Goal: Information Seeking & Learning: Learn about a topic

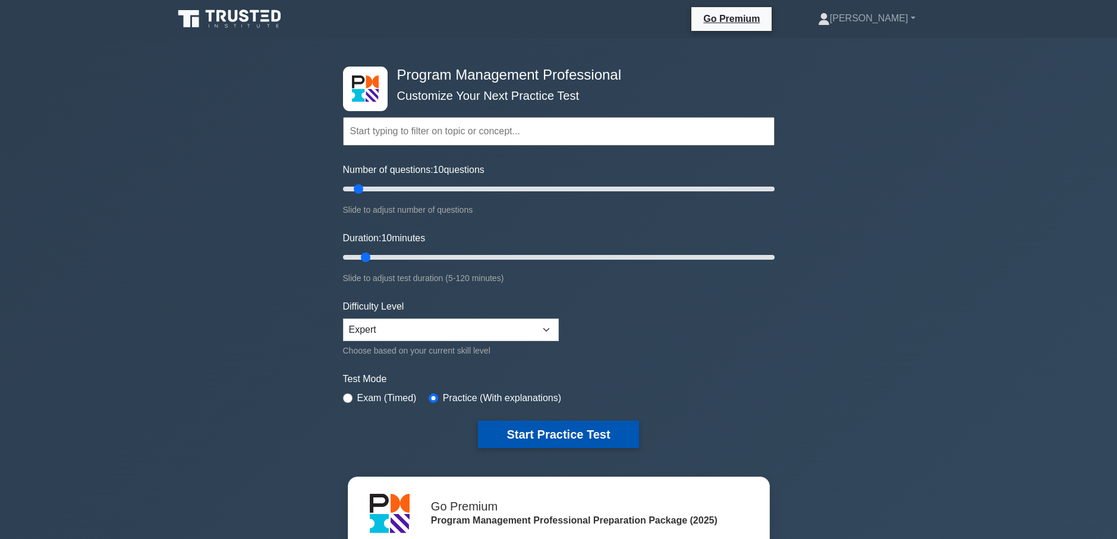
click at [554, 428] on button "Start Practice Test" at bounding box center [558, 434] width 160 height 27
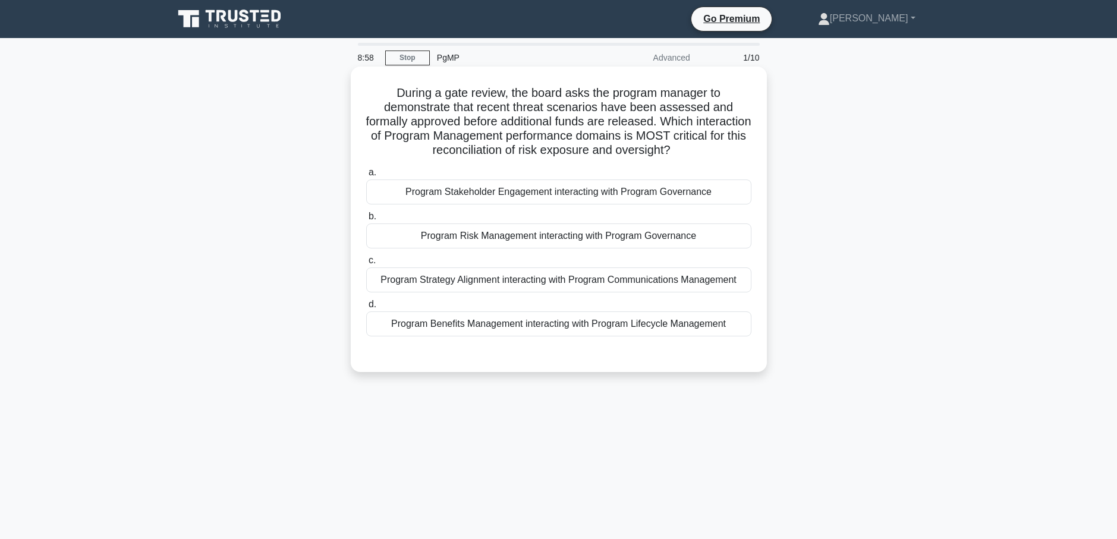
click at [525, 243] on div "Program Risk Management interacting with Program Governance" at bounding box center [558, 235] width 385 height 25
click at [366, 220] on input "b. Program Risk Management interacting with Program Governance" at bounding box center [366, 217] width 0 height 8
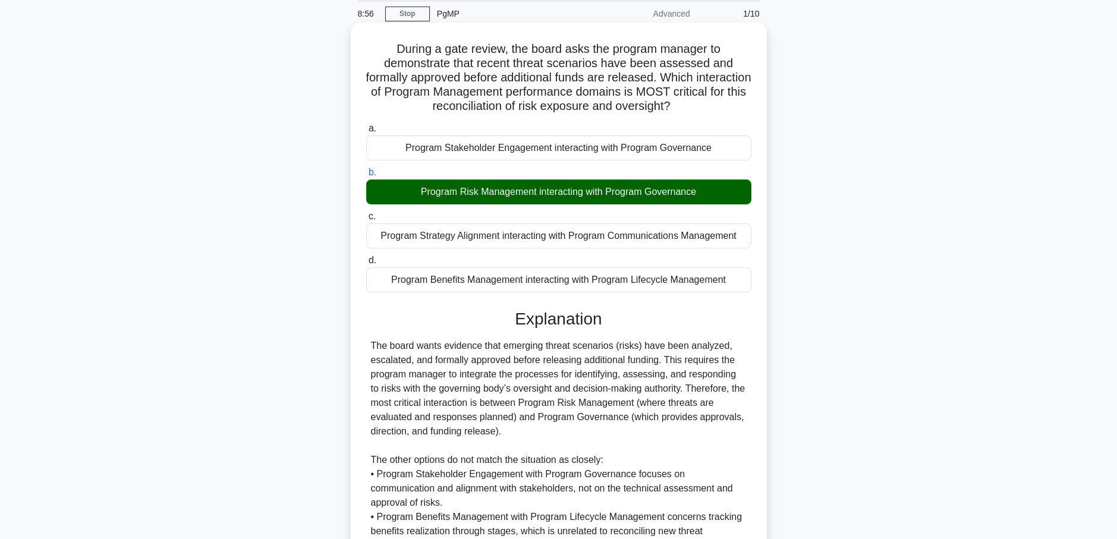
scroll to position [178, 0]
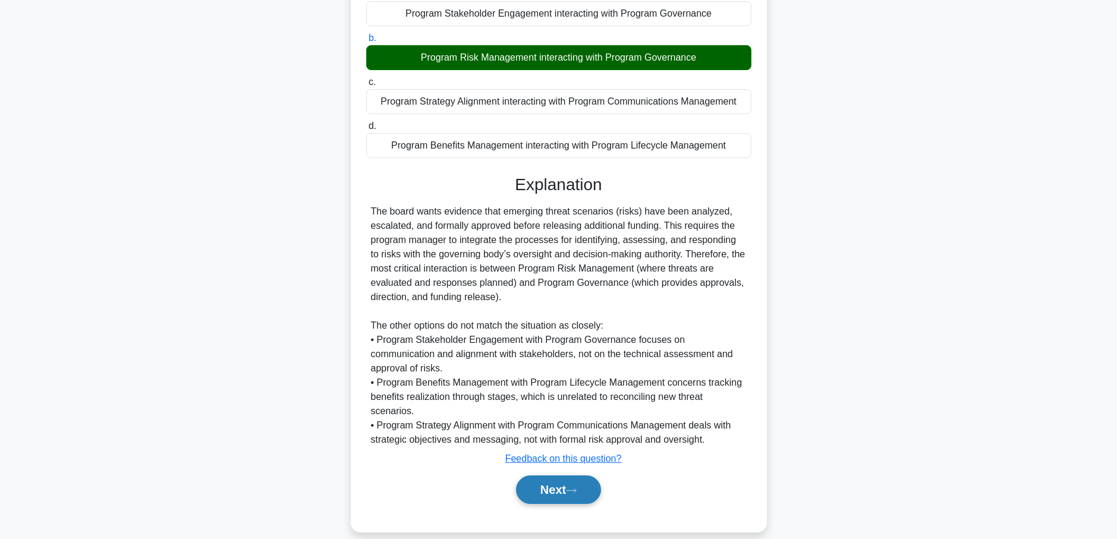
click at [556, 483] on button "Next" at bounding box center [558, 489] width 85 height 29
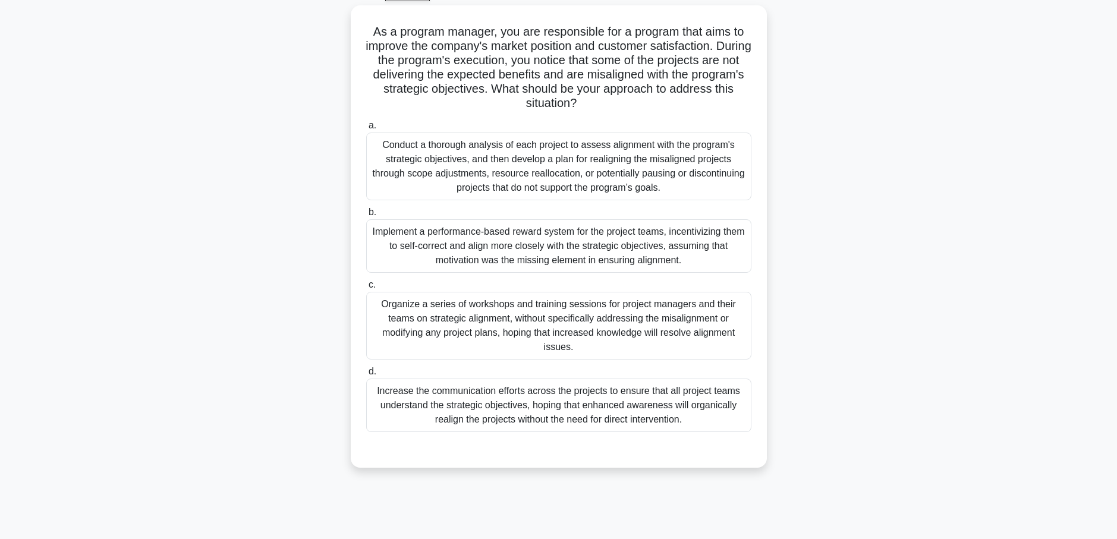
scroll to position [43, 0]
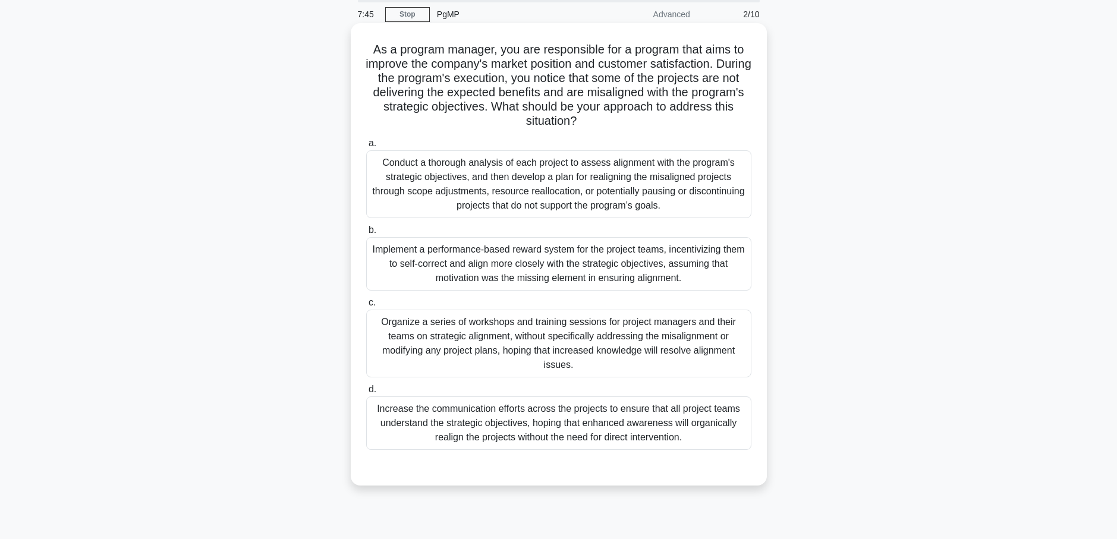
click at [541, 198] on div "Conduct a thorough analysis of each project to assess alignment with the progra…" at bounding box center [558, 184] width 385 height 68
click at [366, 147] on input "a. Conduct a thorough analysis of each project to assess alignment with the pro…" at bounding box center [366, 144] width 0 height 8
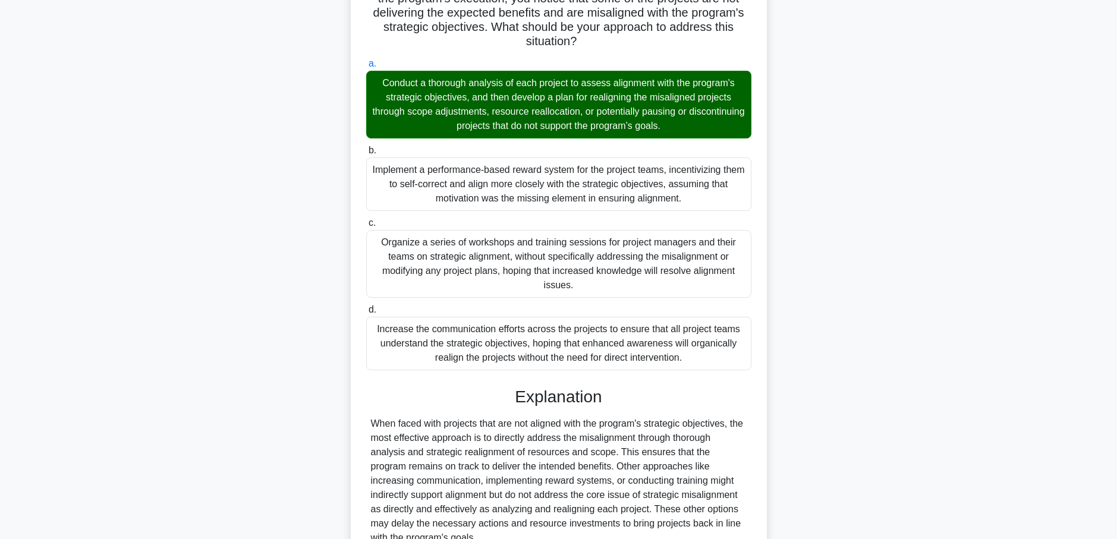
scroll to position [237, 0]
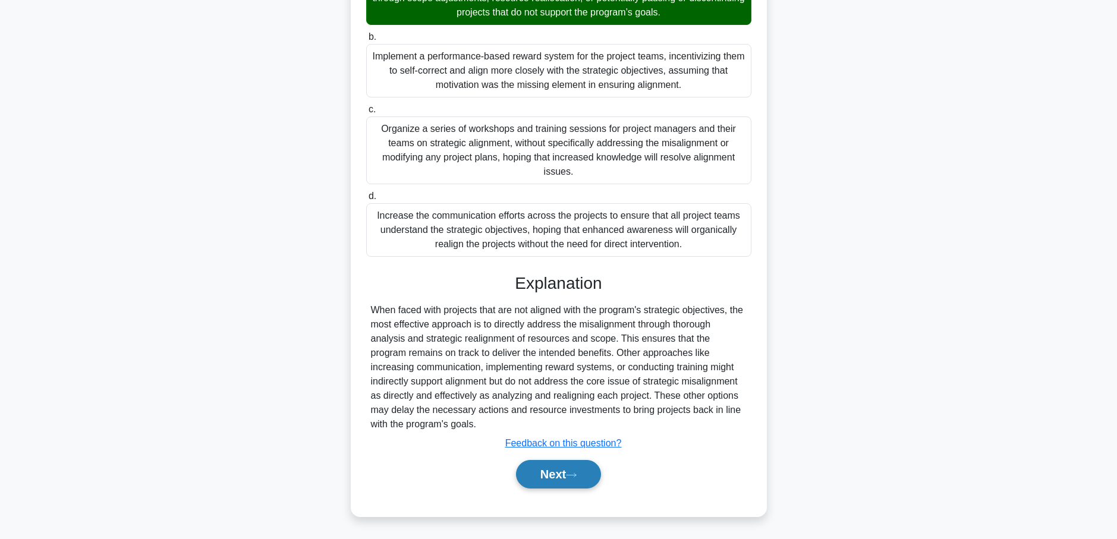
click at [569, 478] on button "Next" at bounding box center [558, 474] width 85 height 29
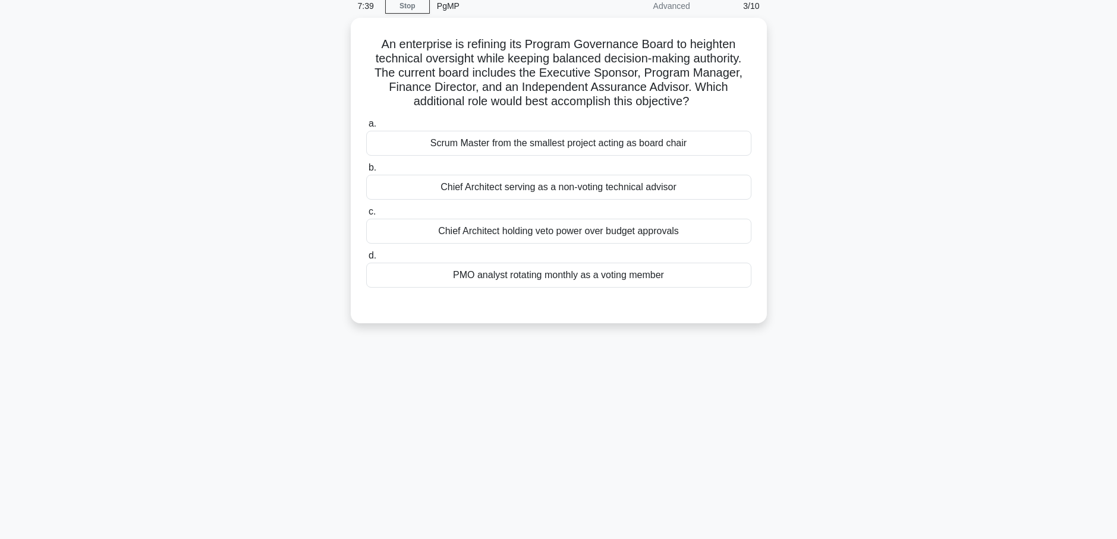
scroll to position [0, 0]
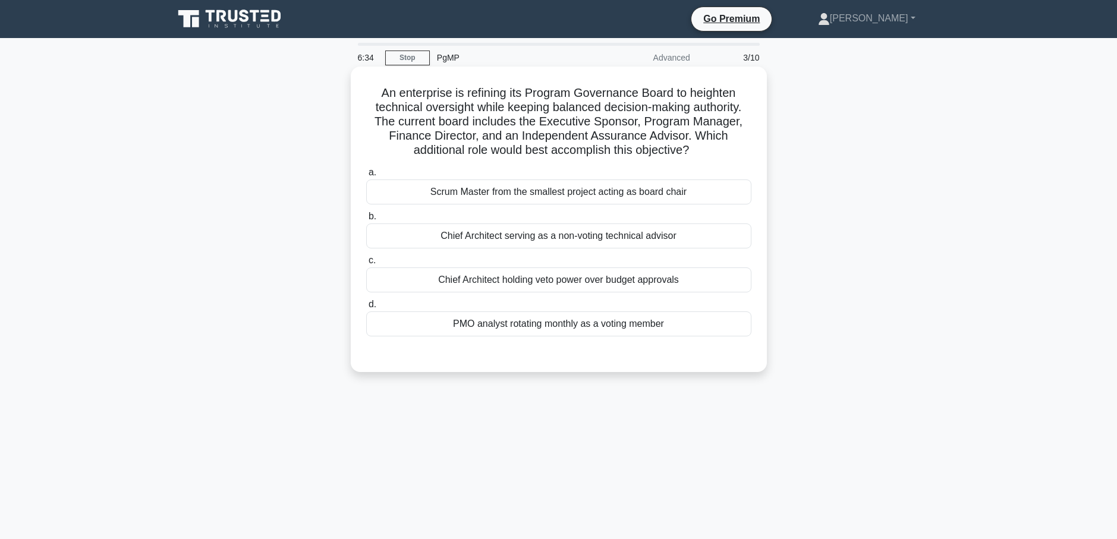
click at [629, 282] on div "Chief Architect holding veto power over budget approvals" at bounding box center [558, 279] width 385 height 25
click at [366, 264] on input "c. Chief Architect holding veto power over budget approvals" at bounding box center [366, 261] width 0 height 8
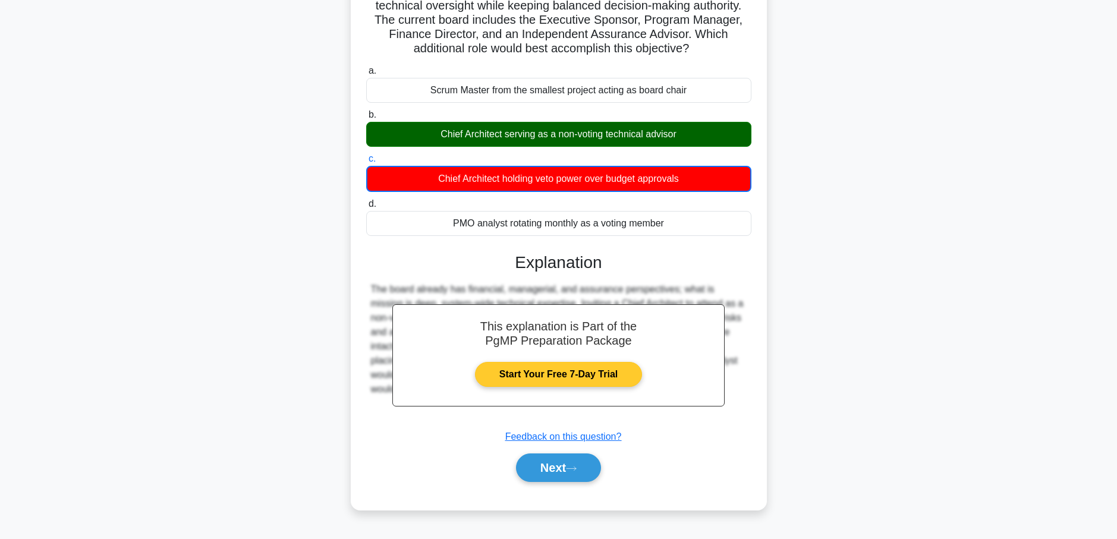
scroll to position [103, 0]
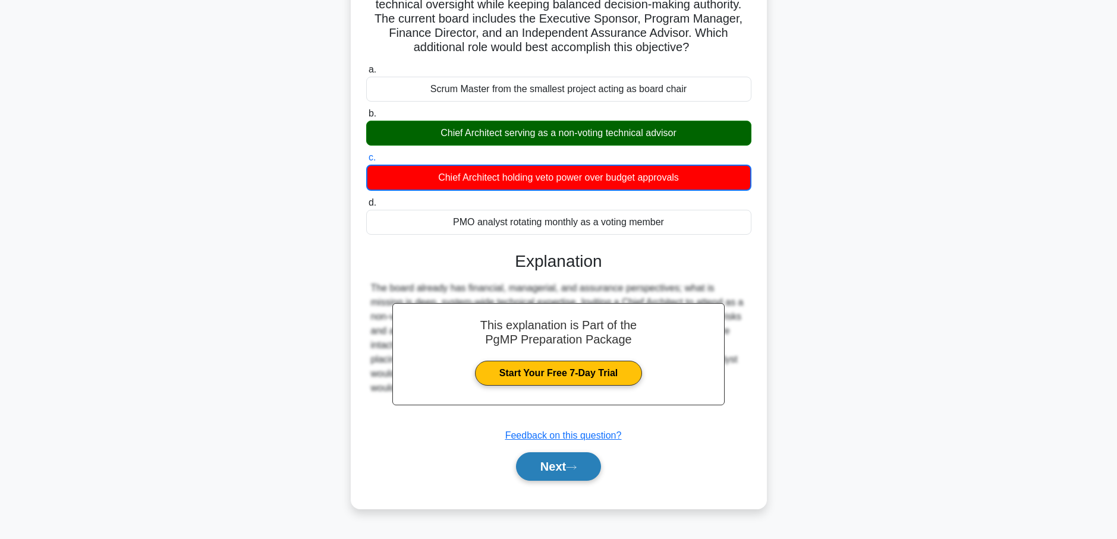
click at [568, 469] on button "Next" at bounding box center [558, 466] width 85 height 29
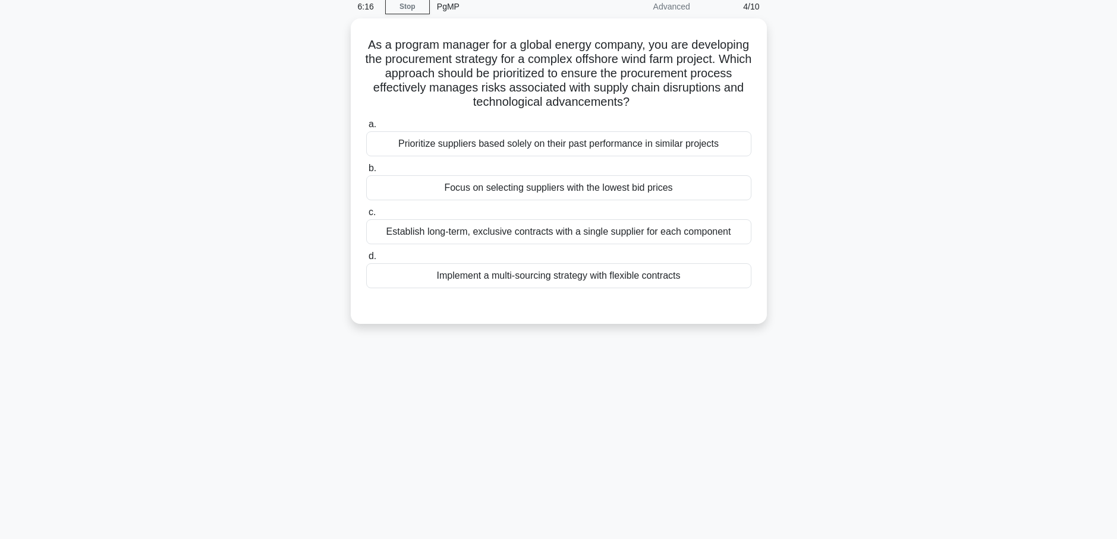
scroll to position [0, 0]
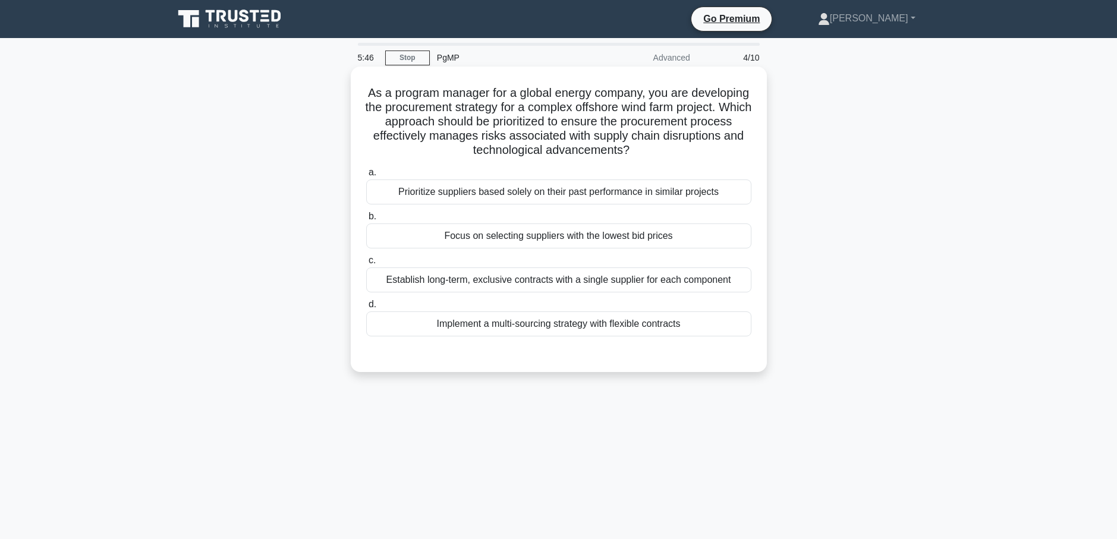
click at [553, 323] on div "Implement a multi-sourcing strategy with flexible contracts" at bounding box center [558, 323] width 385 height 25
click at [366, 308] on input "d. Implement a multi-sourcing strategy with flexible contracts" at bounding box center [366, 305] width 0 height 8
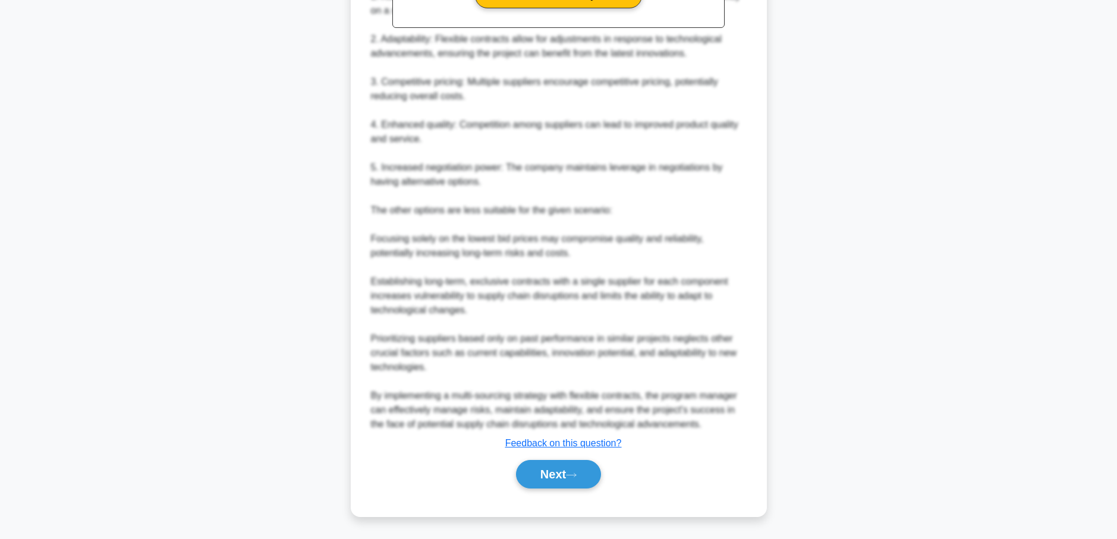
scroll to position [480, 0]
click at [556, 469] on button "Next" at bounding box center [558, 474] width 85 height 29
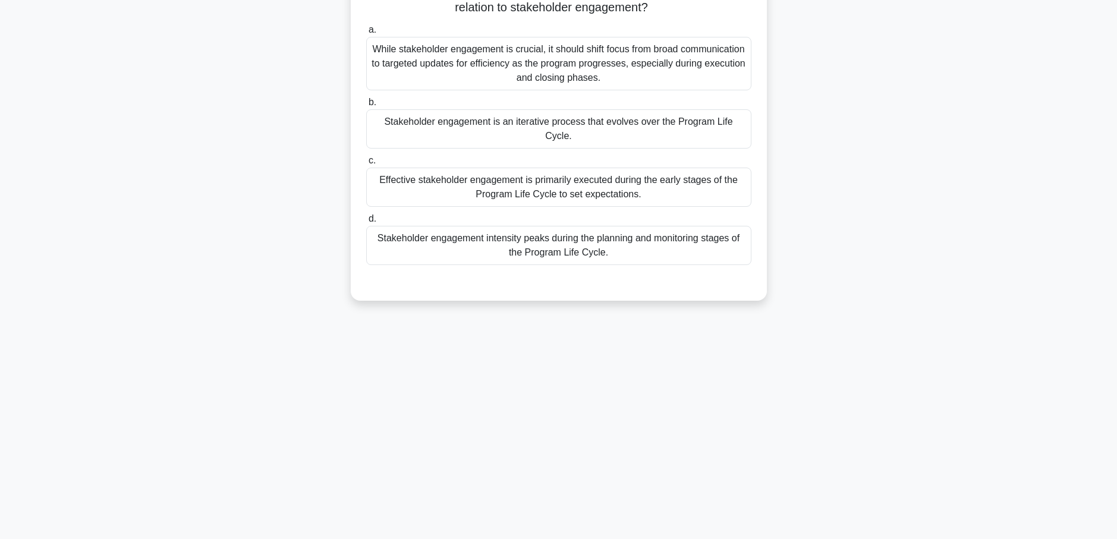
scroll to position [0, 0]
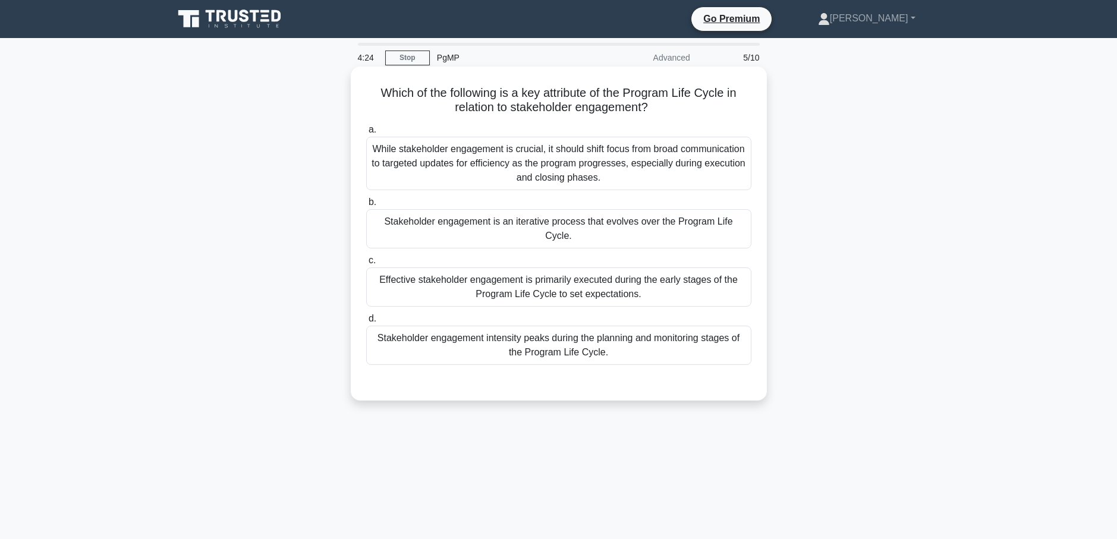
click at [636, 275] on div "Effective stakeholder engagement is primarily executed during the early stages …" at bounding box center [558, 286] width 385 height 39
click at [366, 264] on input "c. Effective stakeholder engagement is primarily executed during the early stag…" at bounding box center [366, 261] width 0 height 8
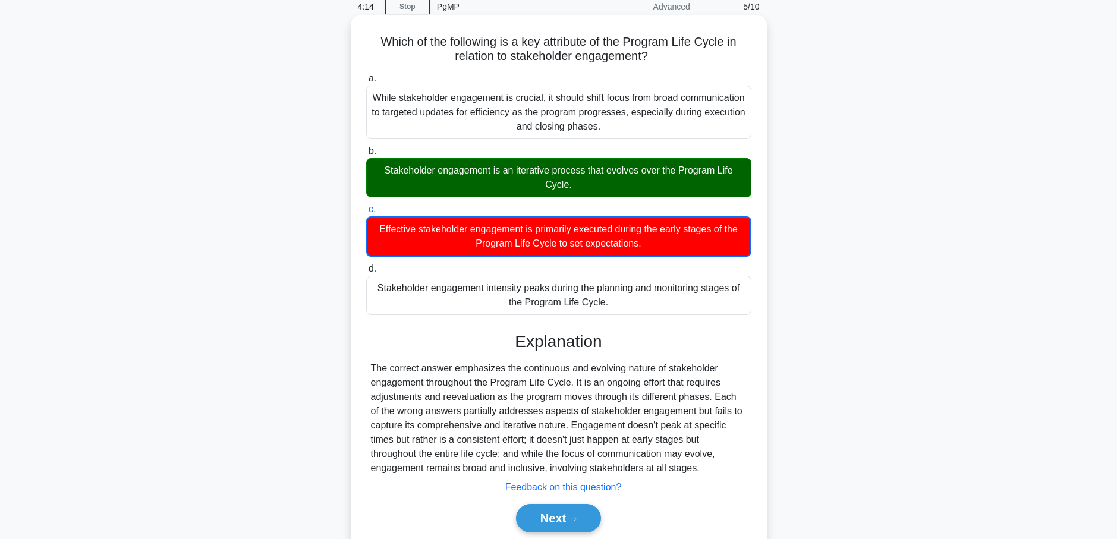
scroll to position [103, 0]
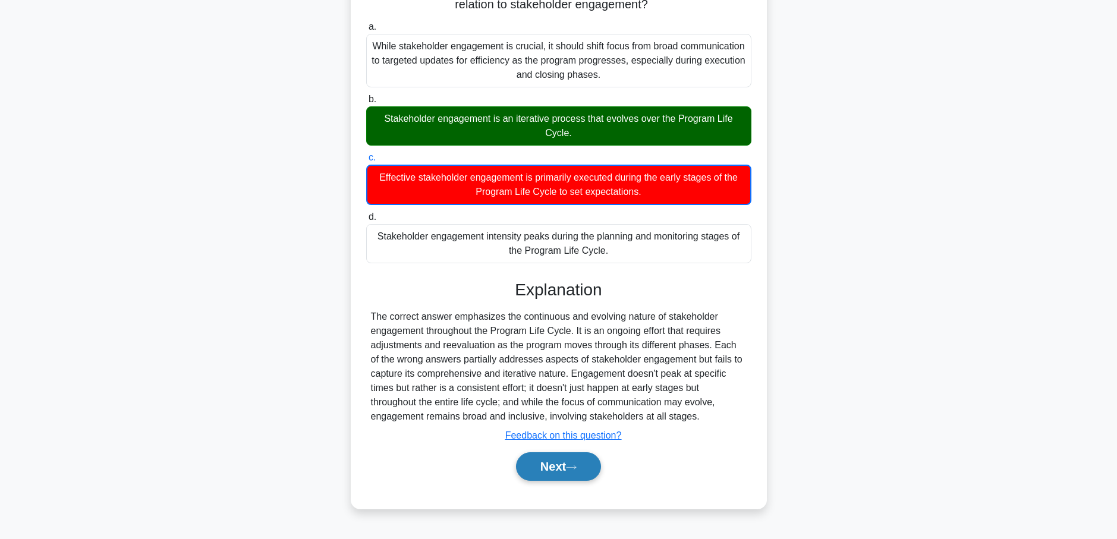
click at [575, 470] on icon at bounding box center [571, 467] width 11 height 7
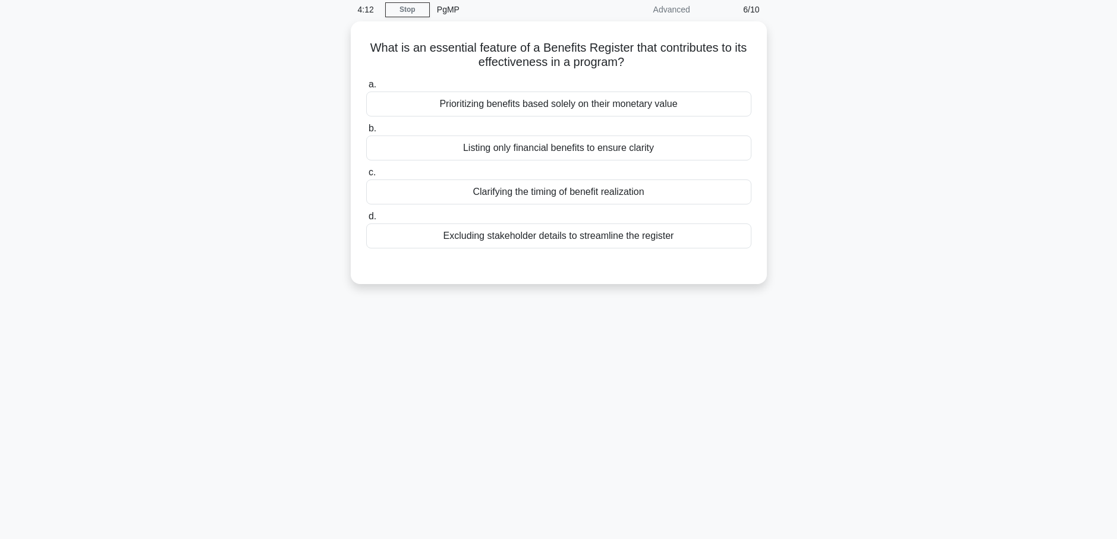
scroll to position [0, 0]
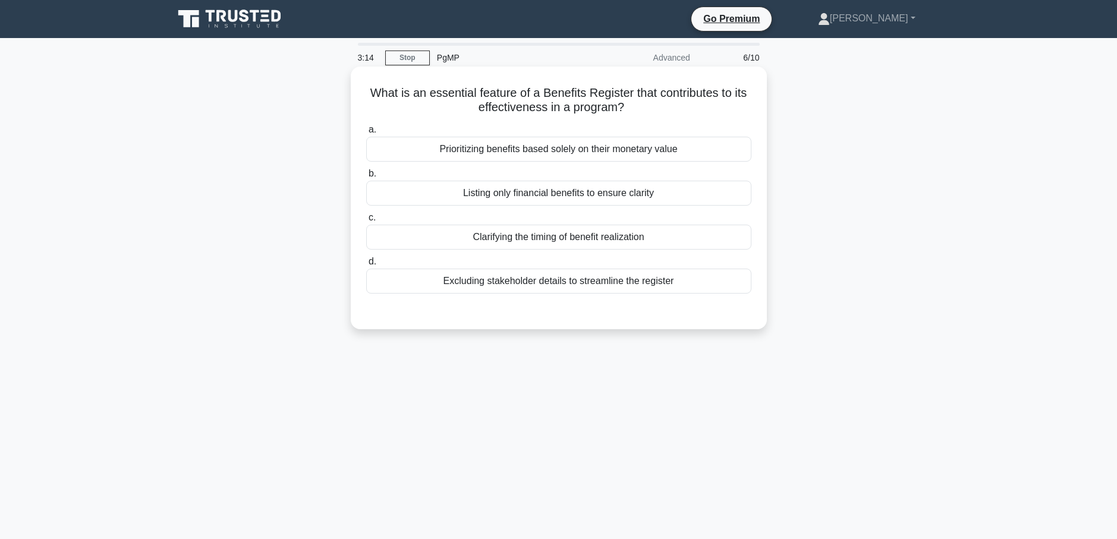
click at [530, 241] on div "Clarifying the timing of benefit realization" at bounding box center [558, 237] width 385 height 25
click at [366, 222] on input "c. Clarifying the timing of benefit realization" at bounding box center [366, 218] width 0 height 8
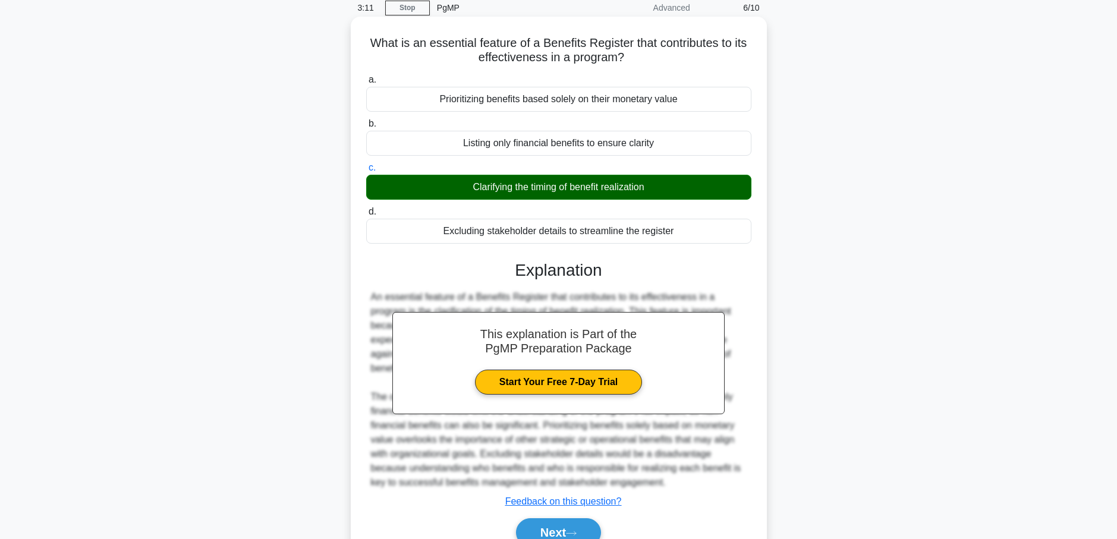
scroll to position [109, 0]
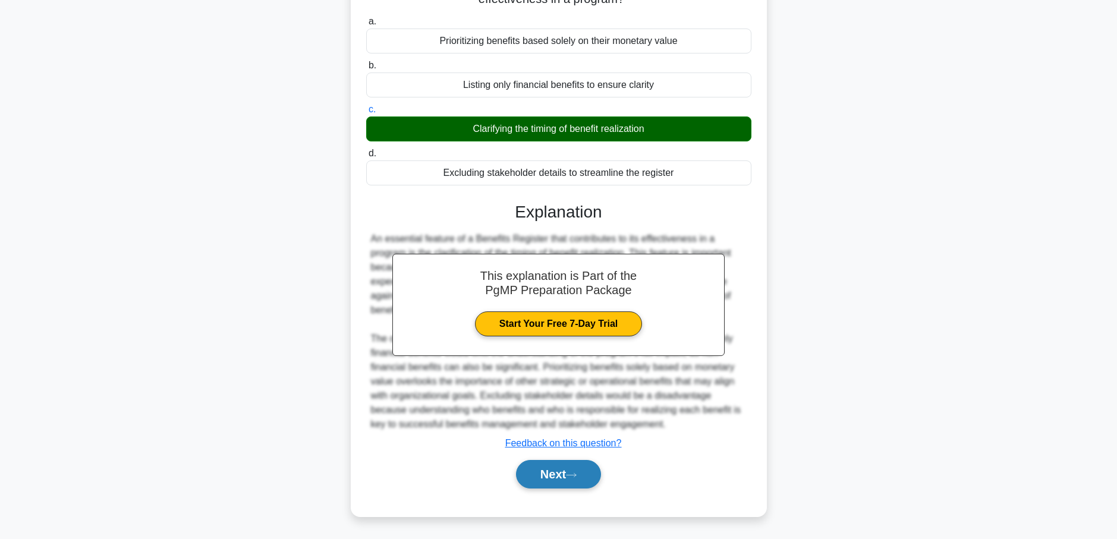
click at [544, 471] on button "Next" at bounding box center [558, 474] width 85 height 29
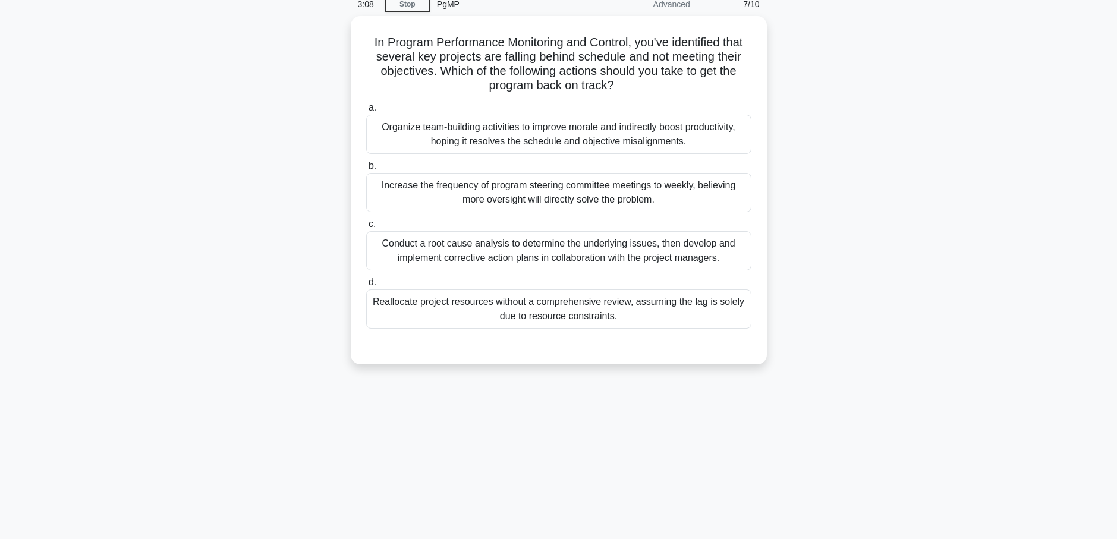
scroll to position [0, 0]
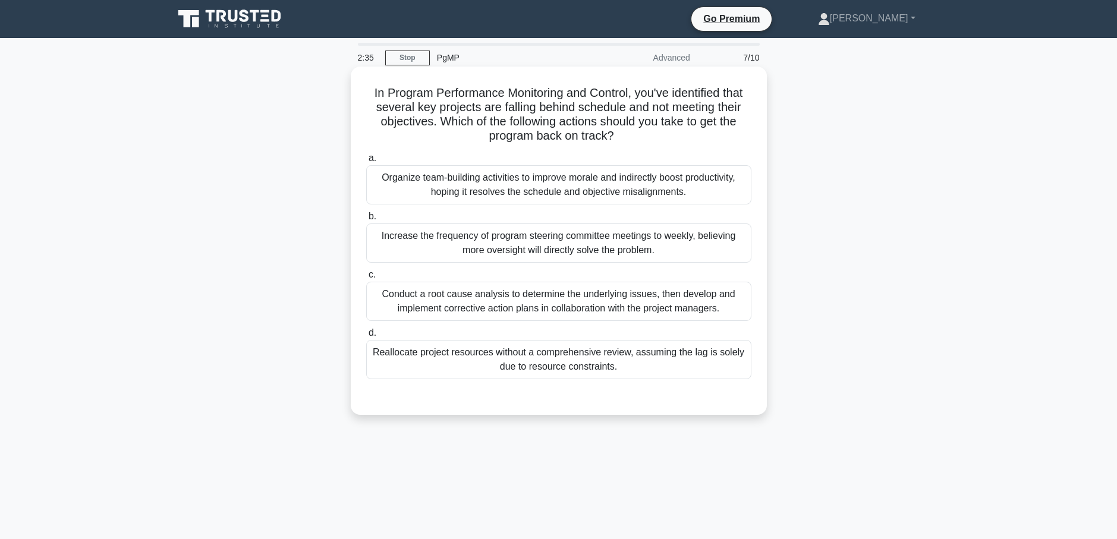
click at [544, 306] on div "Conduct a root cause analysis to determine the underlying issues, then develop …" at bounding box center [558, 301] width 385 height 39
click at [366, 279] on input "c. Conduct a root cause analysis to determine the underlying issues, then devel…" at bounding box center [366, 275] width 0 height 8
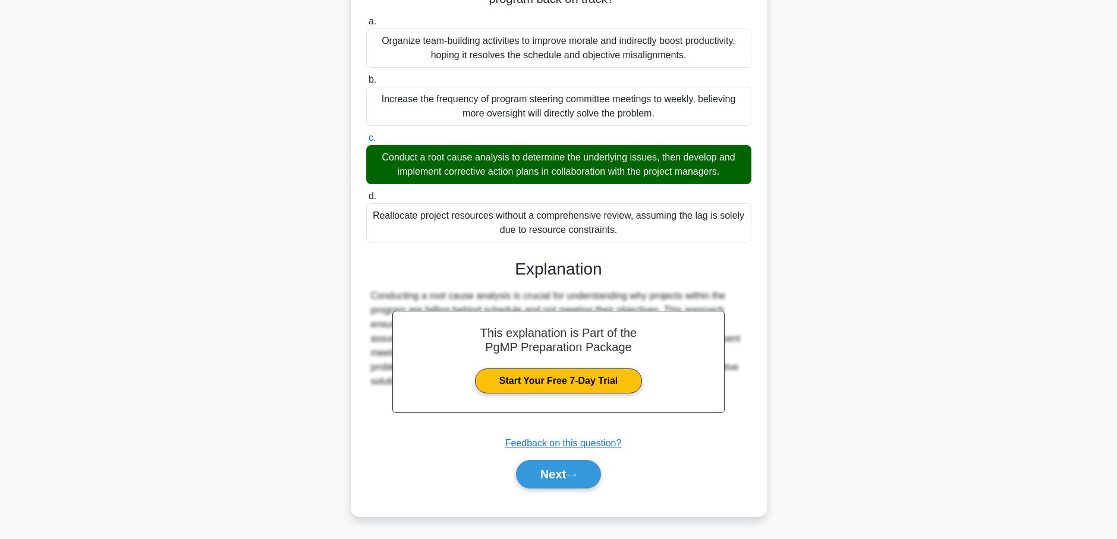
scroll to position [137, 0]
click at [542, 472] on button "Next" at bounding box center [558, 474] width 85 height 29
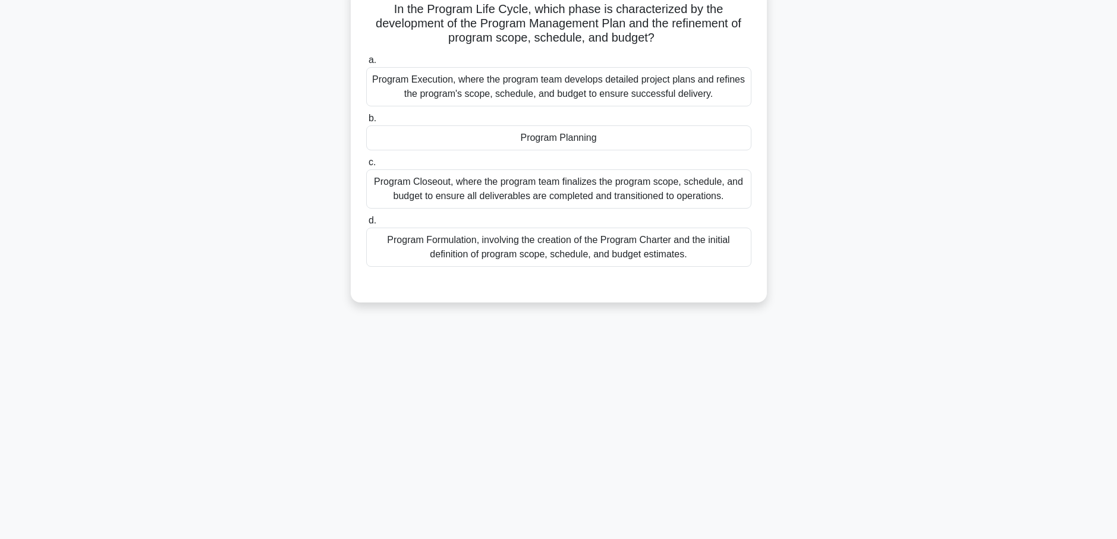
scroll to position [0, 0]
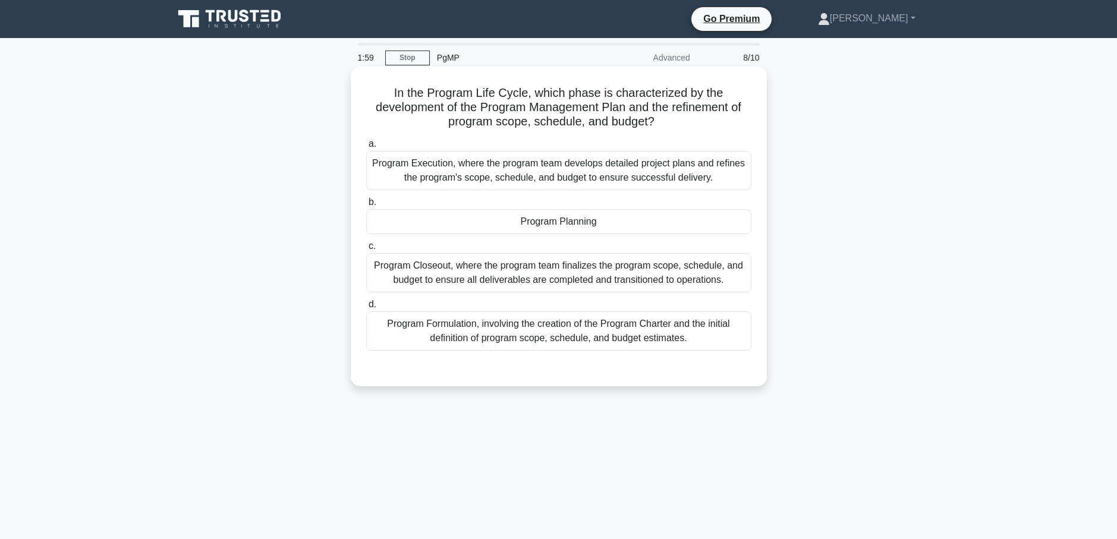
click at [517, 223] on div "Program Planning" at bounding box center [558, 221] width 385 height 25
click at [366, 206] on input "b. Program Planning" at bounding box center [366, 202] width 0 height 8
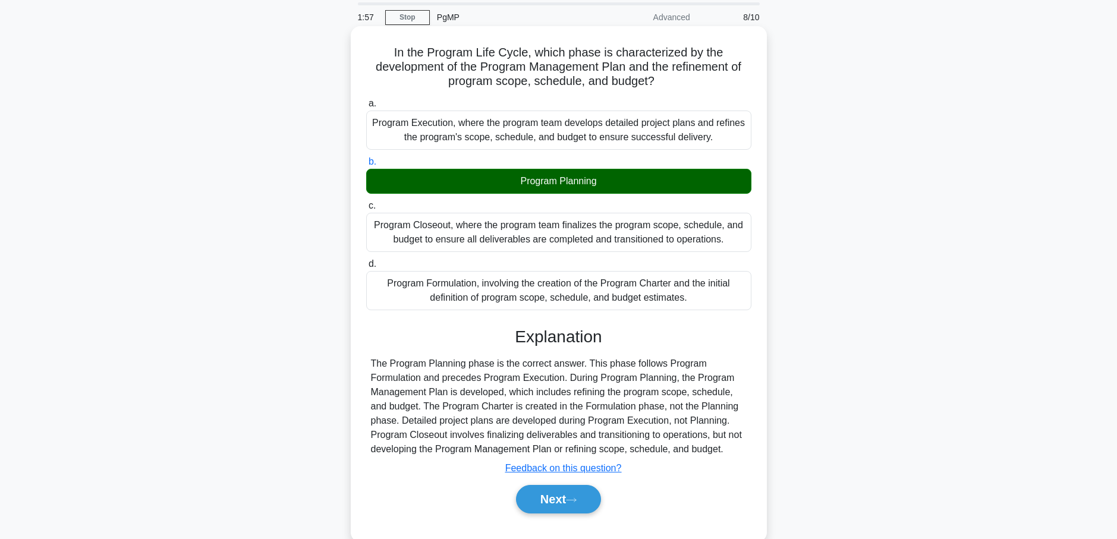
scroll to position [103, 0]
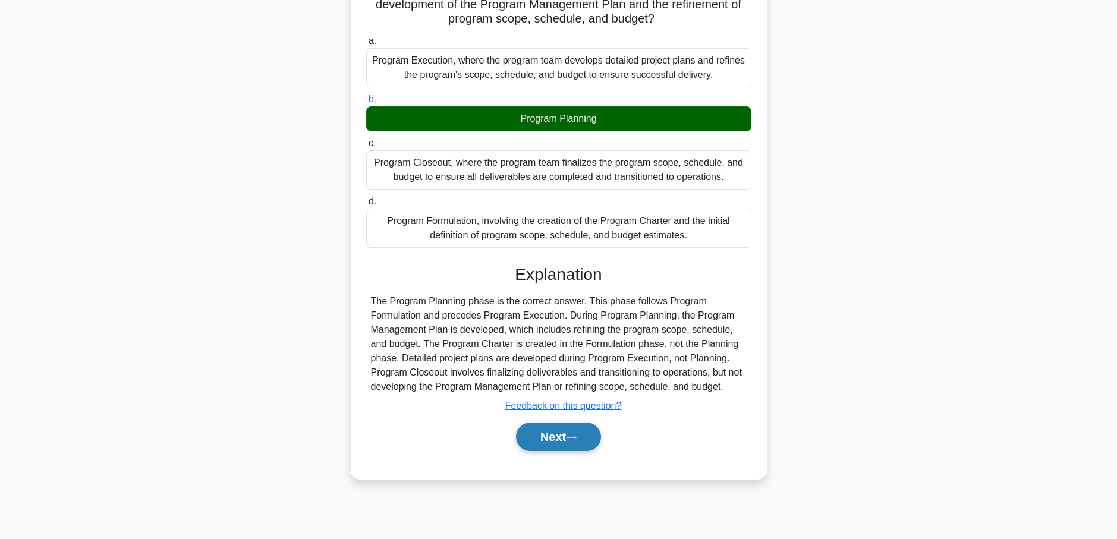
drag, startPoint x: 556, startPoint y: 434, endPoint x: 550, endPoint y: 437, distance: 6.1
click at [556, 434] on button "Next" at bounding box center [558, 436] width 85 height 29
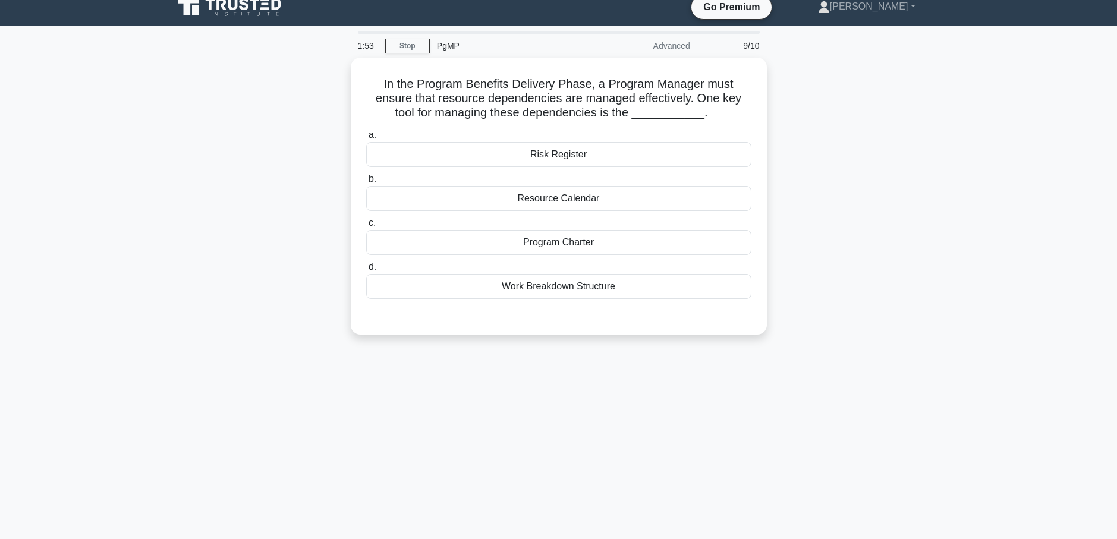
scroll to position [0, 0]
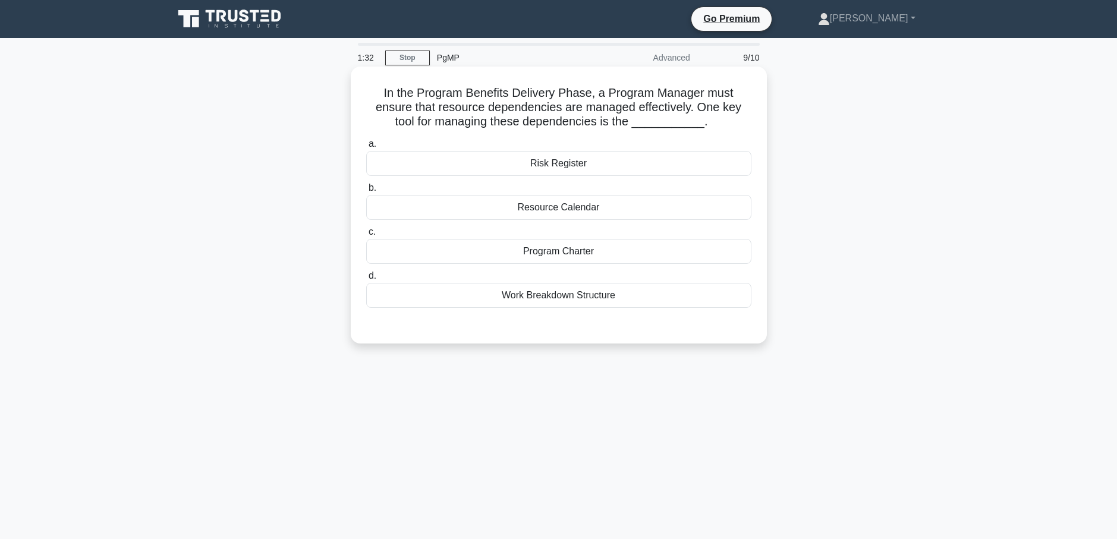
click at [565, 211] on div "Resource Calendar" at bounding box center [558, 207] width 385 height 25
click at [366, 192] on input "b. Resource Calendar" at bounding box center [366, 188] width 0 height 8
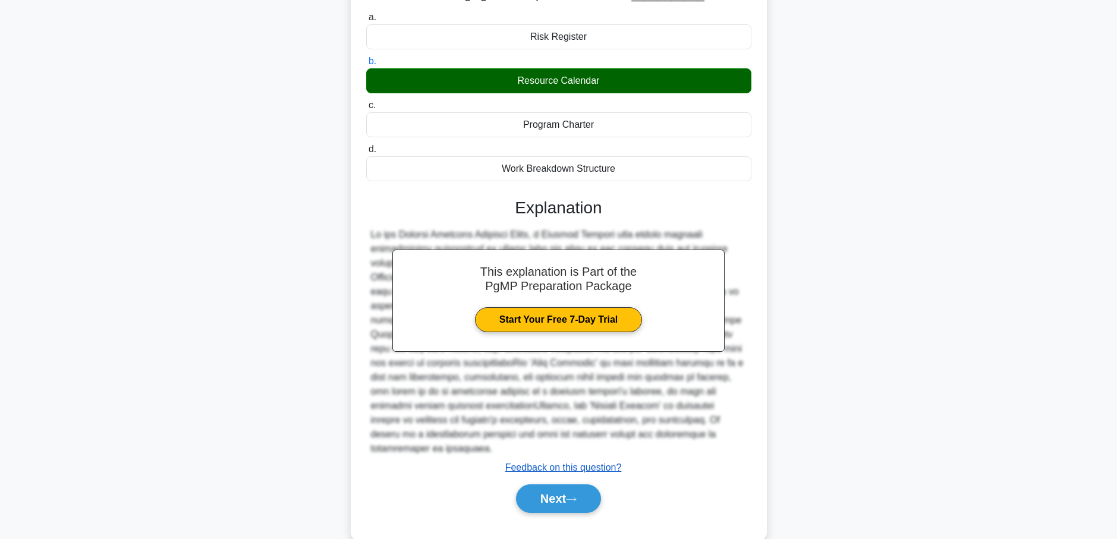
scroll to position [137, 0]
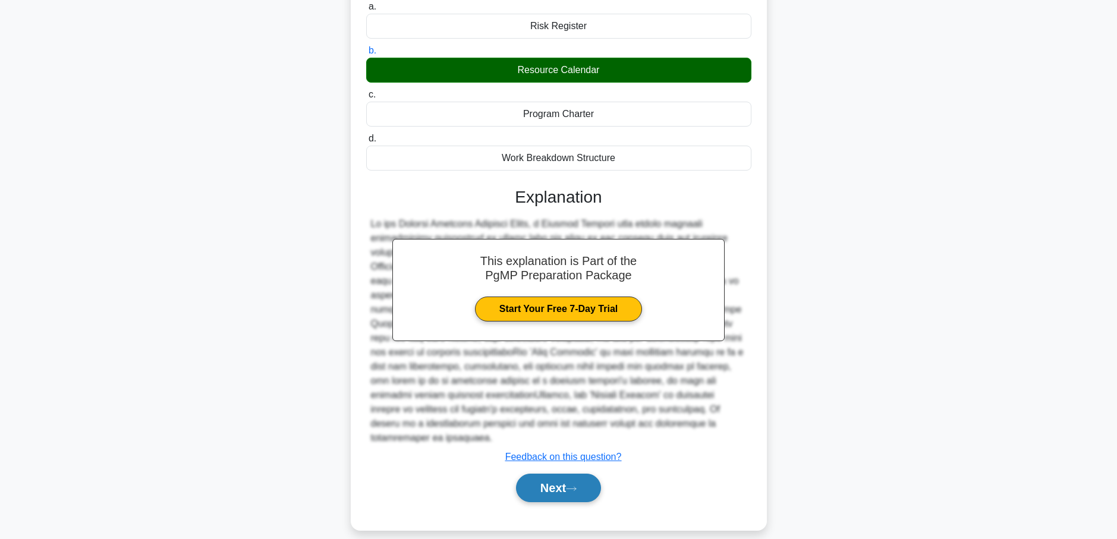
click at [543, 477] on button "Next" at bounding box center [558, 488] width 85 height 29
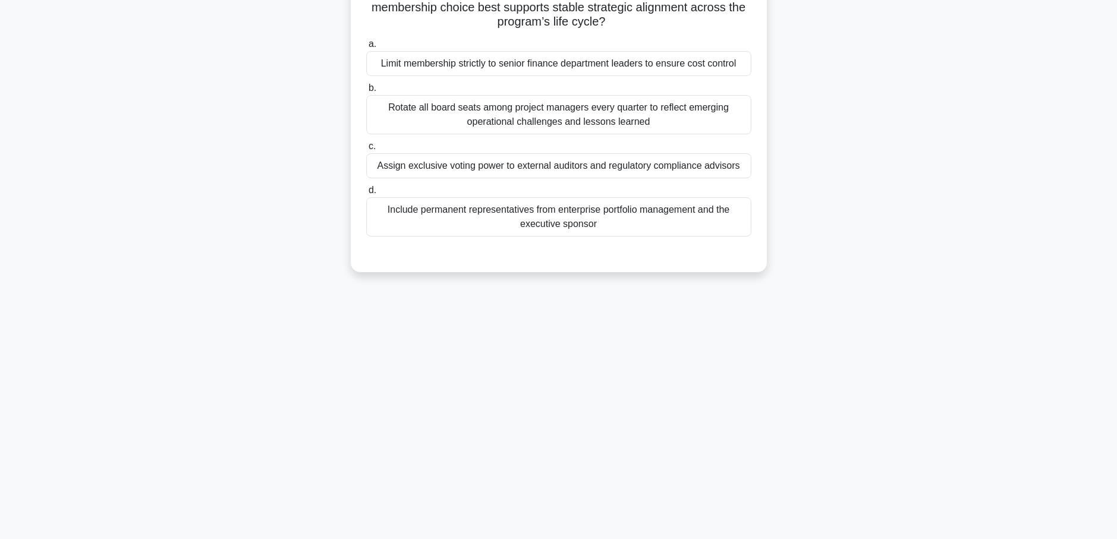
scroll to position [0, 0]
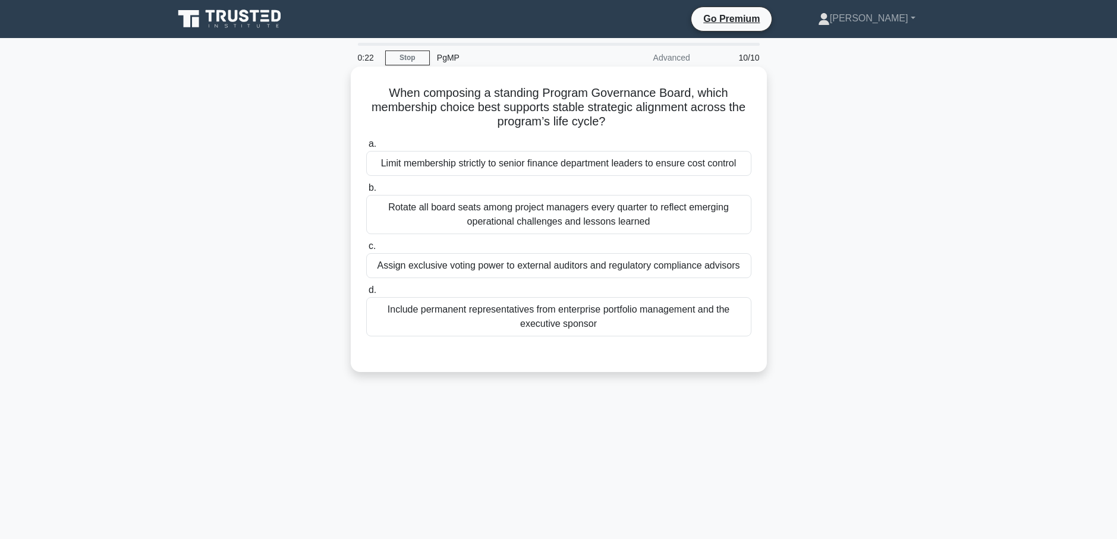
click at [554, 319] on div "Include permanent representatives from enterprise portfolio management and the …" at bounding box center [558, 316] width 385 height 39
click at [366, 294] on input "d. Include permanent representatives from enterprise portfolio management and t…" at bounding box center [366, 290] width 0 height 8
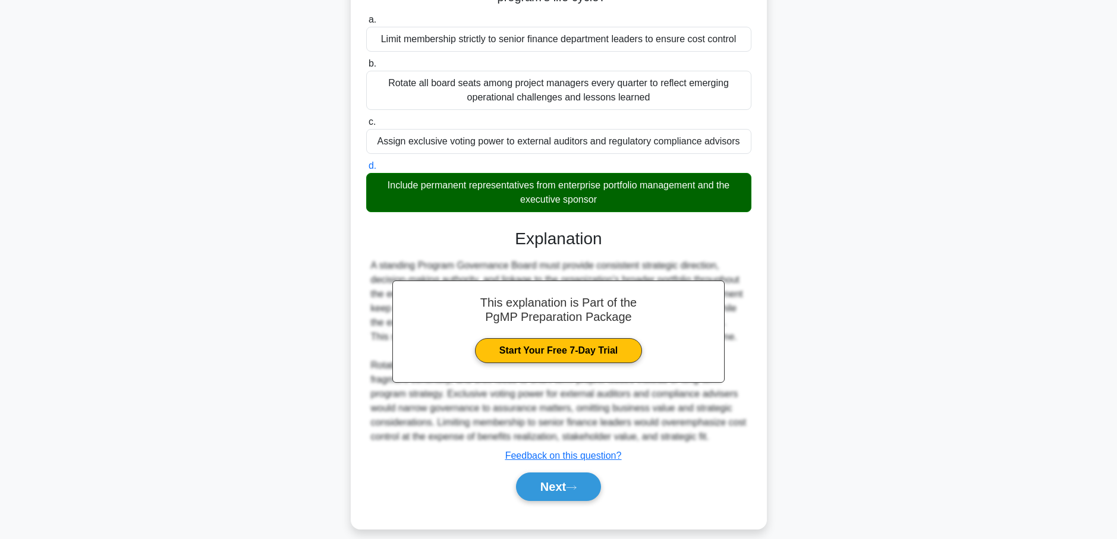
scroll to position [152, 0]
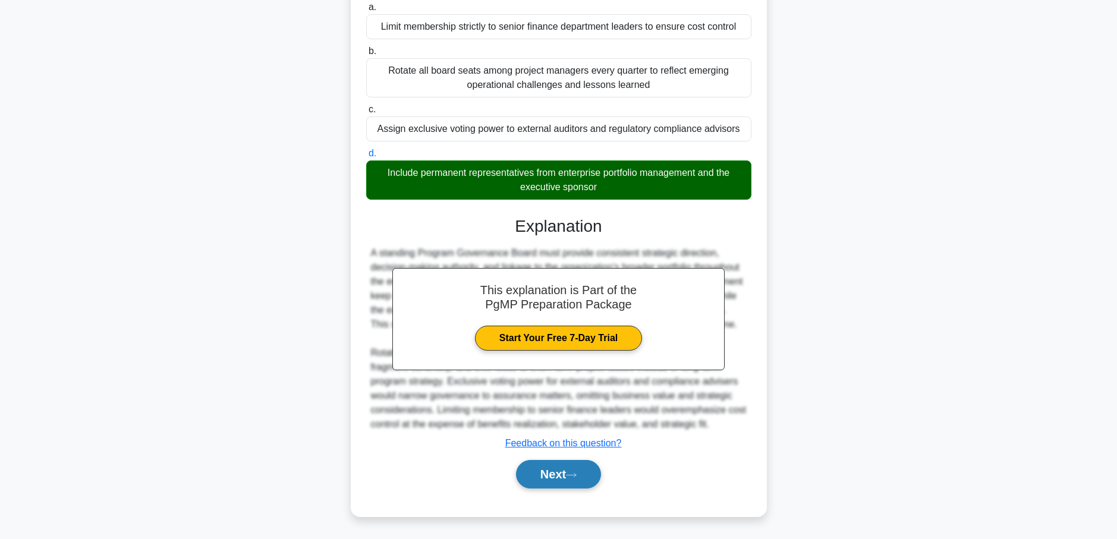
click at [569, 475] on button "Next" at bounding box center [558, 474] width 85 height 29
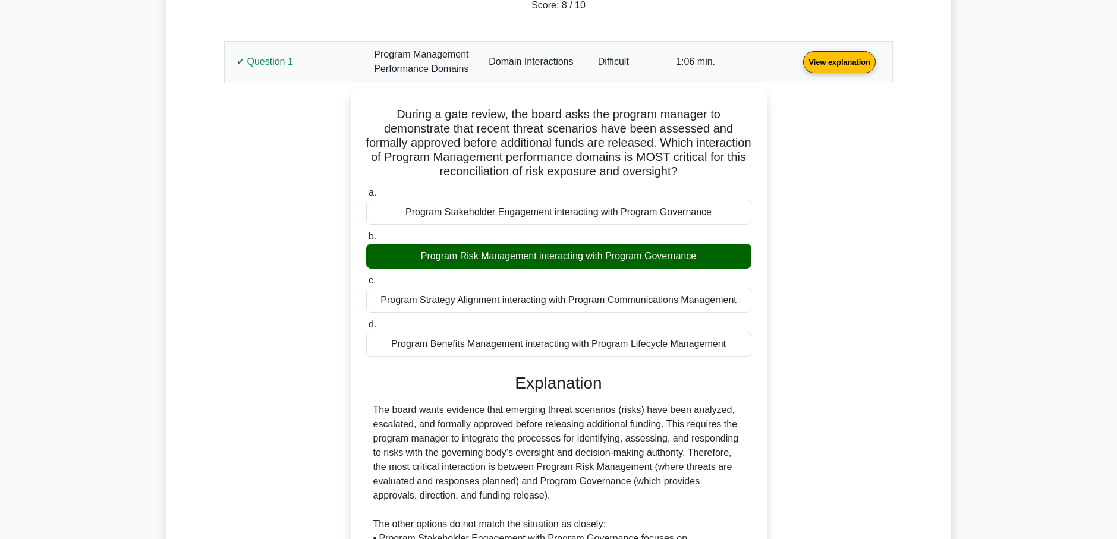
scroll to position [178, 0]
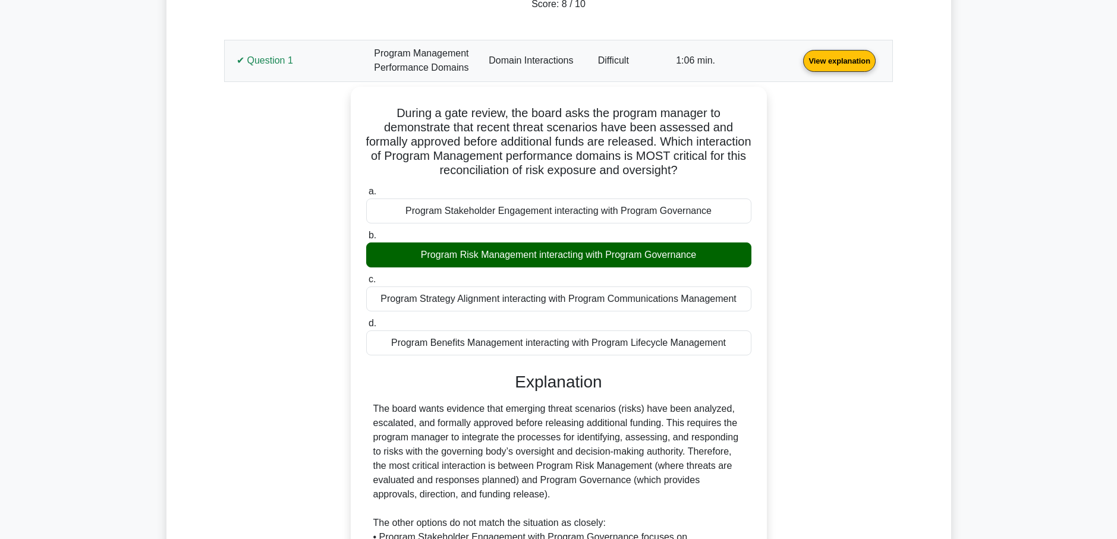
click at [826, 62] on link "View explanation" at bounding box center [839, 60] width 82 height 10
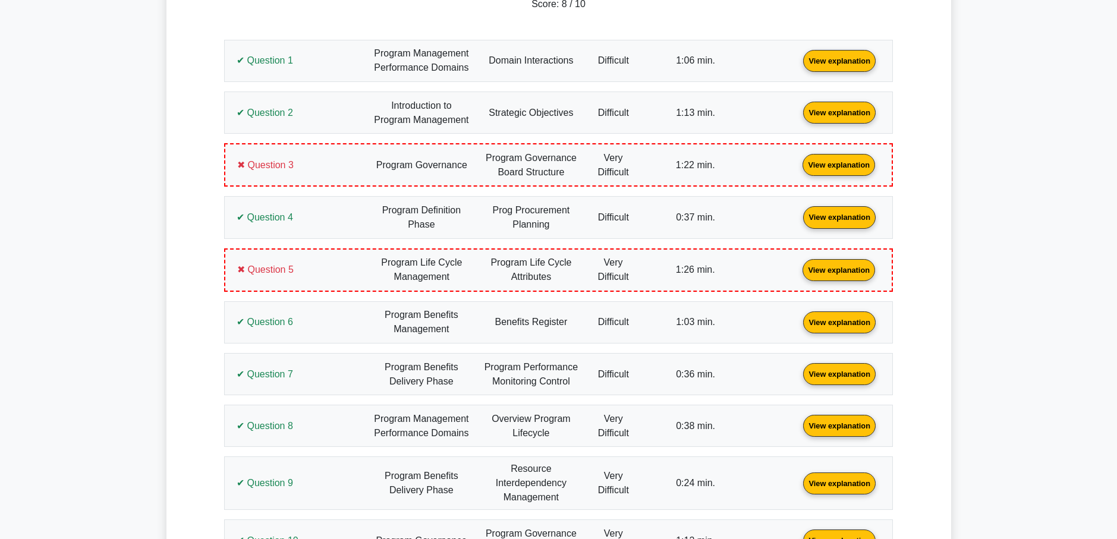
click at [797, 159] on link "View explanation" at bounding box center [838, 164] width 82 height 10
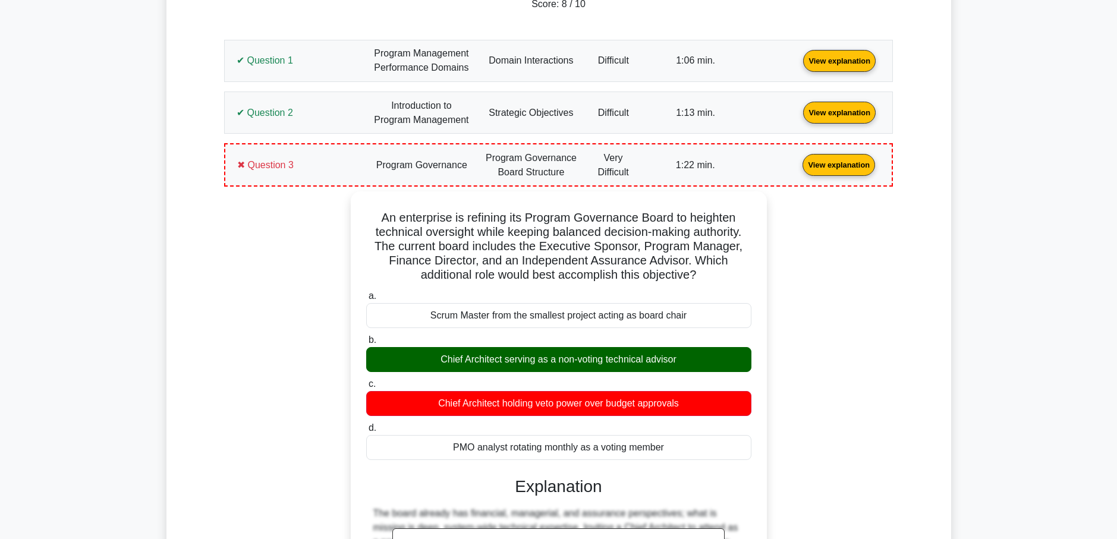
scroll to position [119, 0]
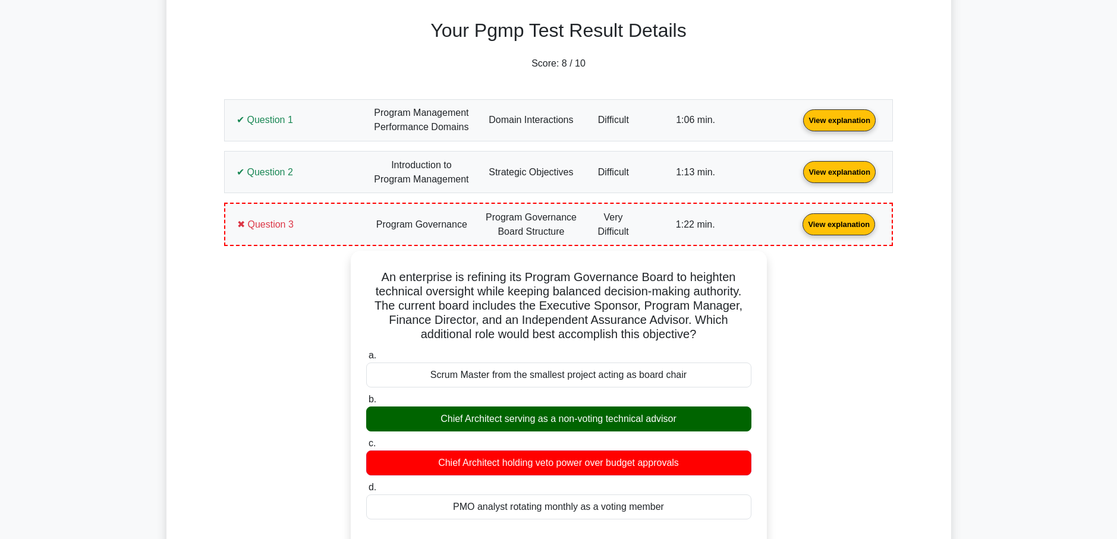
click at [827, 223] on link "View explanation" at bounding box center [838, 224] width 82 height 10
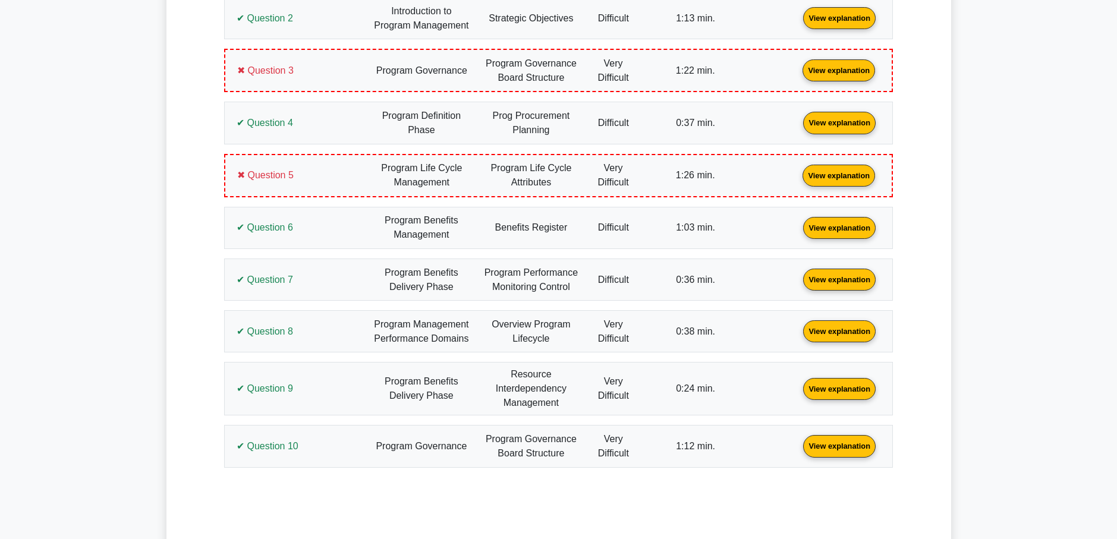
scroll to position [297, 0]
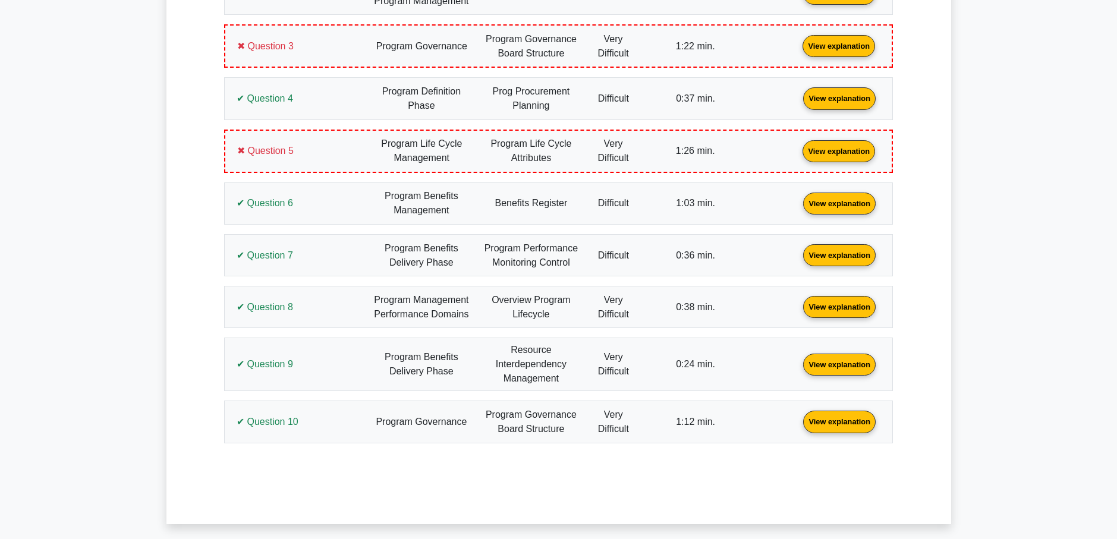
click at [814, 151] on link "View explanation" at bounding box center [838, 150] width 82 height 10
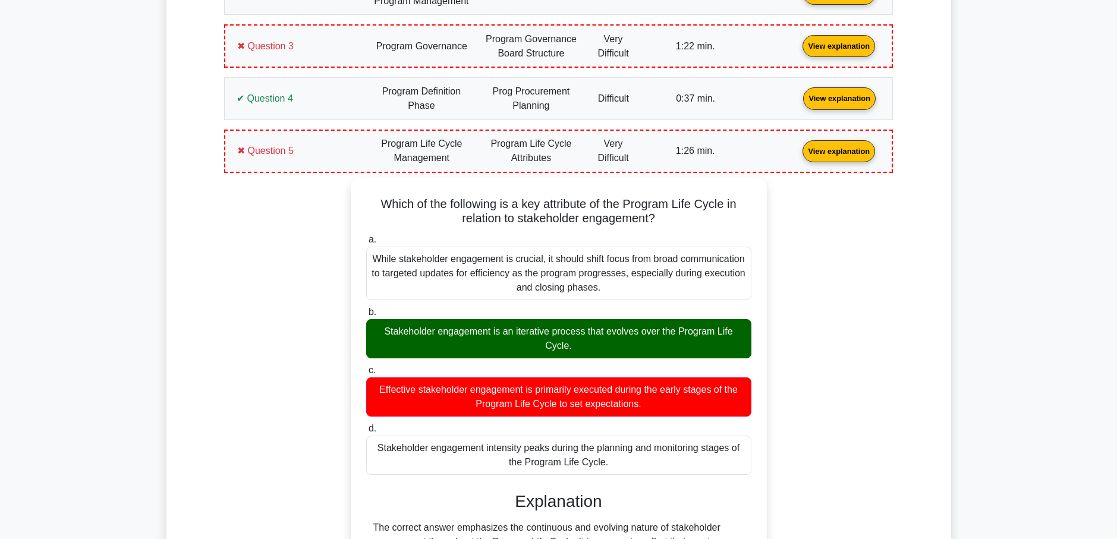
click at [856, 152] on link "View explanation" at bounding box center [838, 150] width 82 height 10
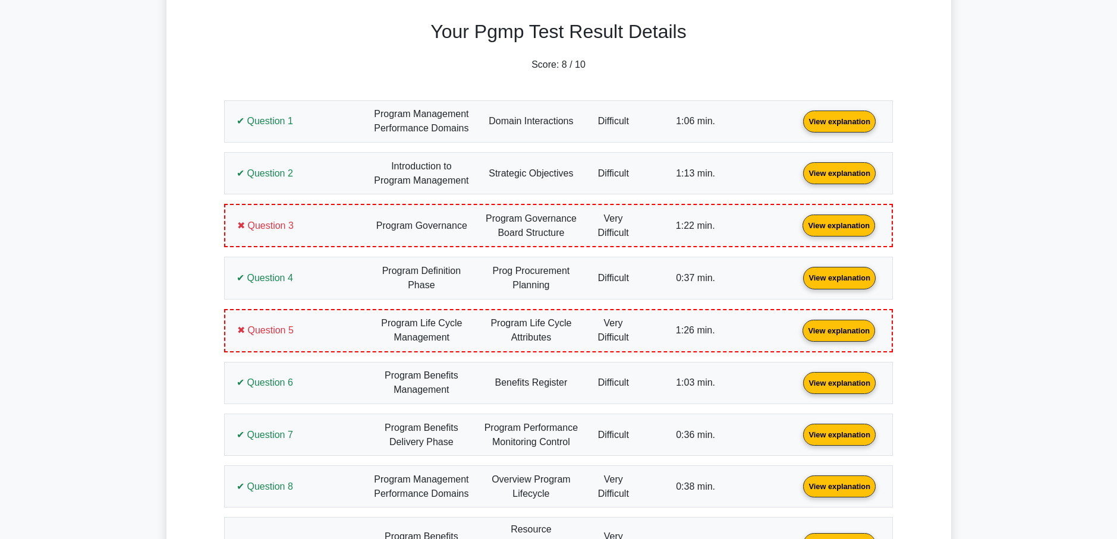
scroll to position [0, 0]
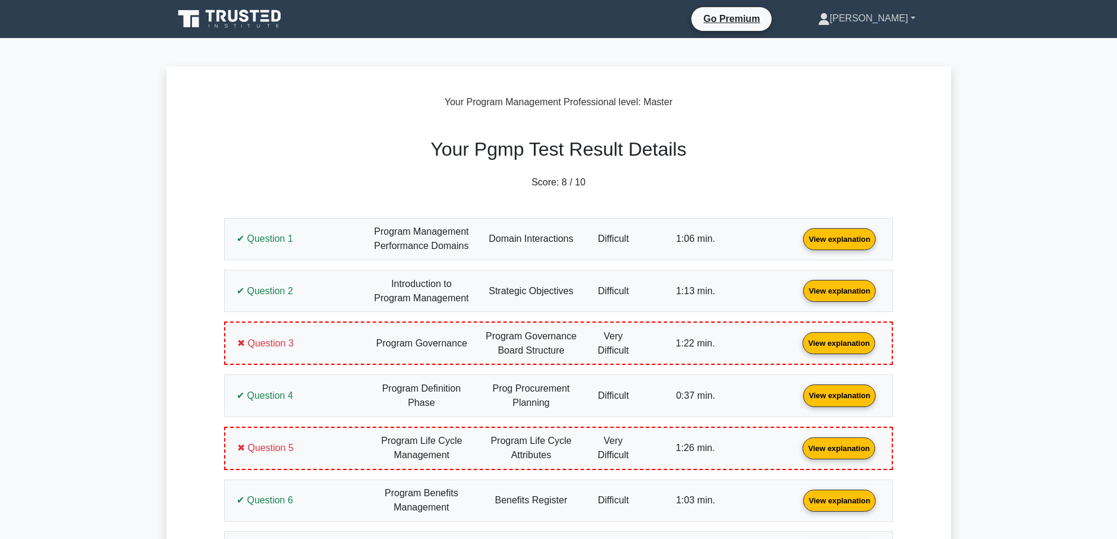
click at [877, 17] on link "[PERSON_NAME]" at bounding box center [866, 19] width 154 height 24
click at [849, 42] on link "Profile" at bounding box center [837, 46] width 94 height 19
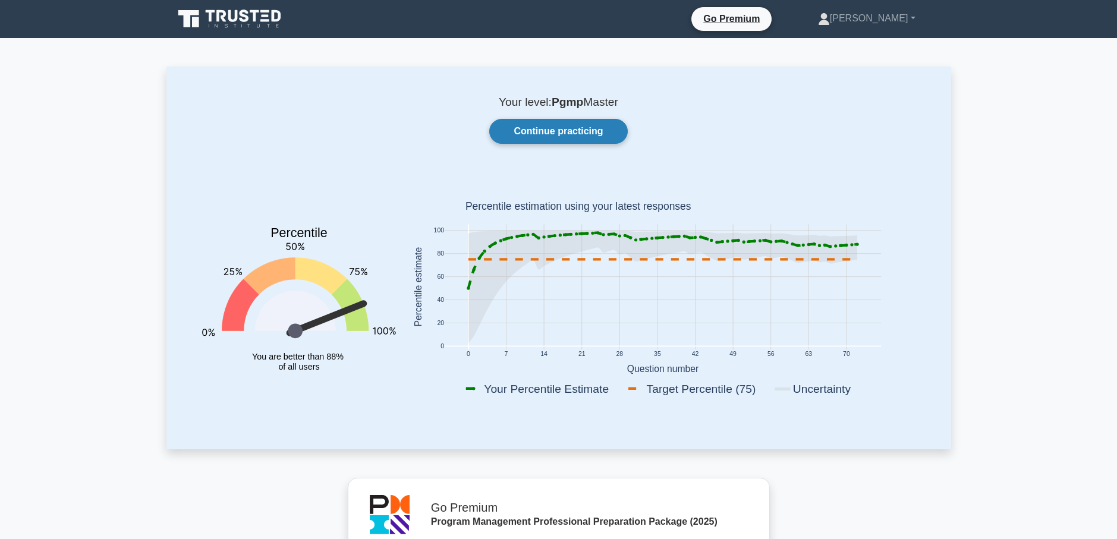
click at [541, 128] on link "Continue practicing" at bounding box center [558, 131] width 138 height 25
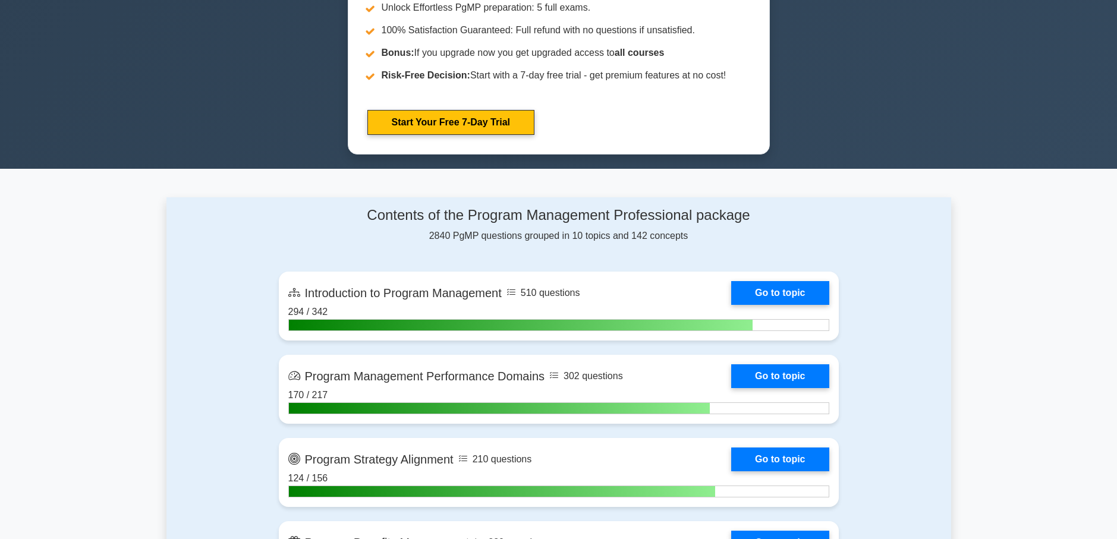
scroll to position [654, 0]
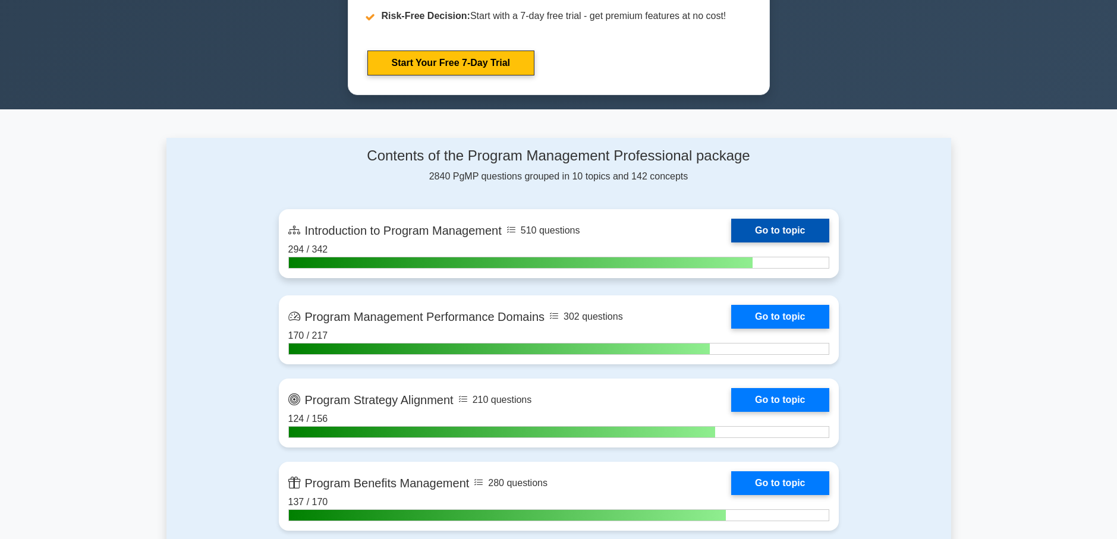
click at [773, 224] on link "Go to topic" at bounding box center [779, 231] width 97 height 24
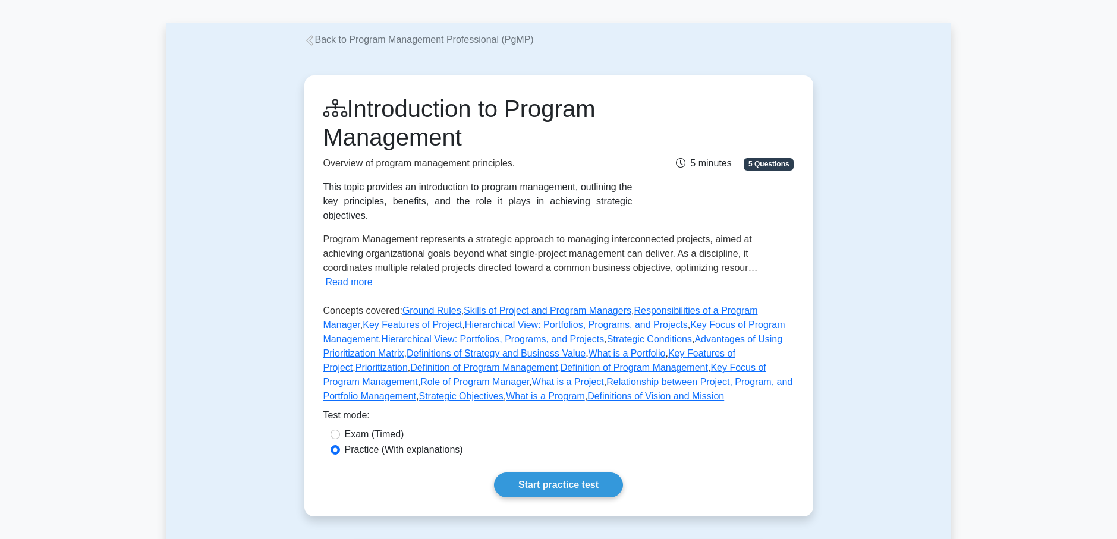
scroll to position [238, 0]
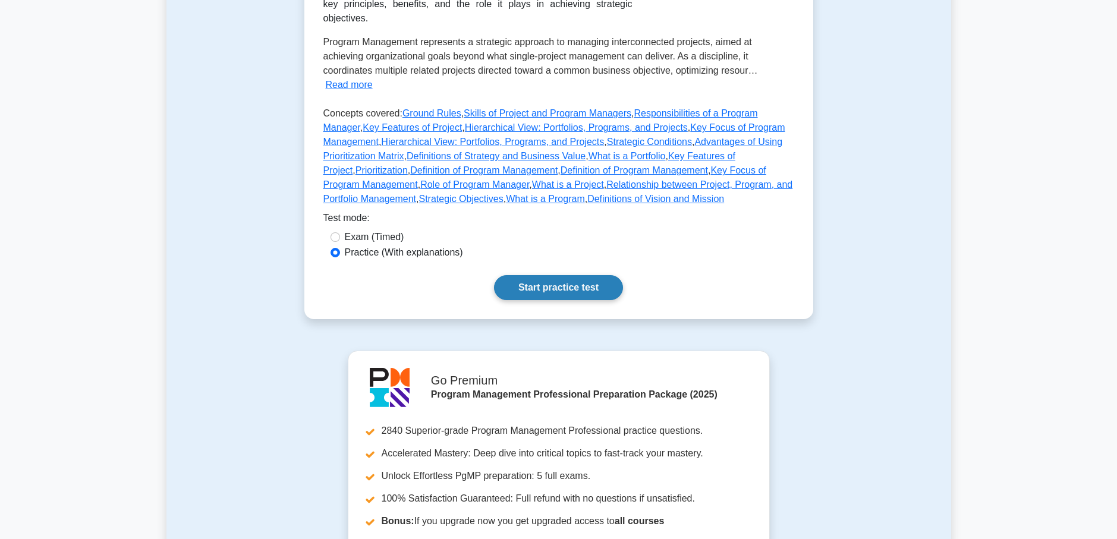
click at [547, 275] on link "Start practice test" at bounding box center [558, 287] width 129 height 25
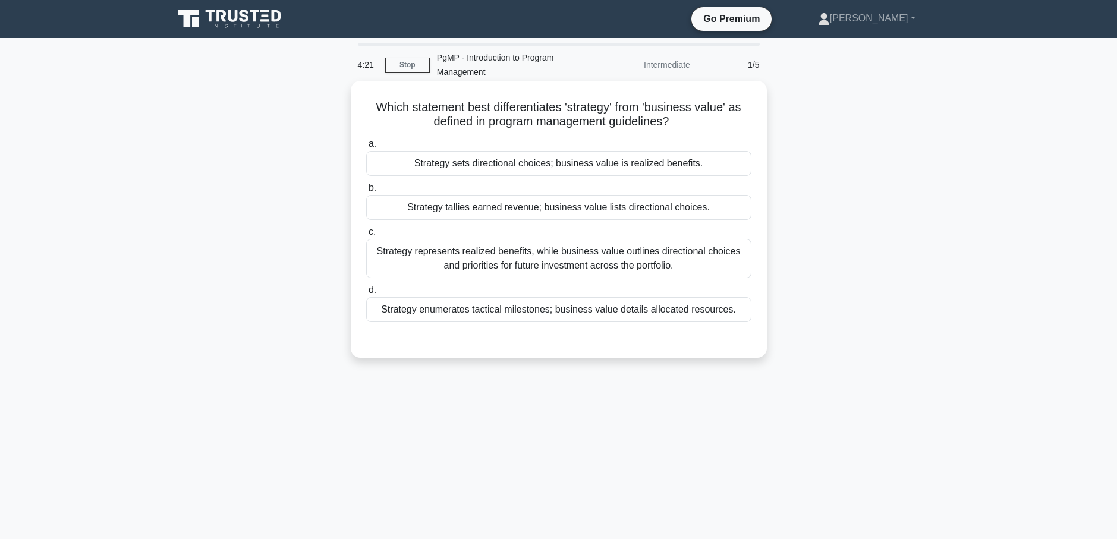
click at [485, 162] on div "Strategy sets directional choices; business value is realized benefits." at bounding box center [558, 163] width 385 height 25
click at [366, 148] on input "a. Strategy sets directional choices; business value is realized benefits." at bounding box center [366, 144] width 0 height 8
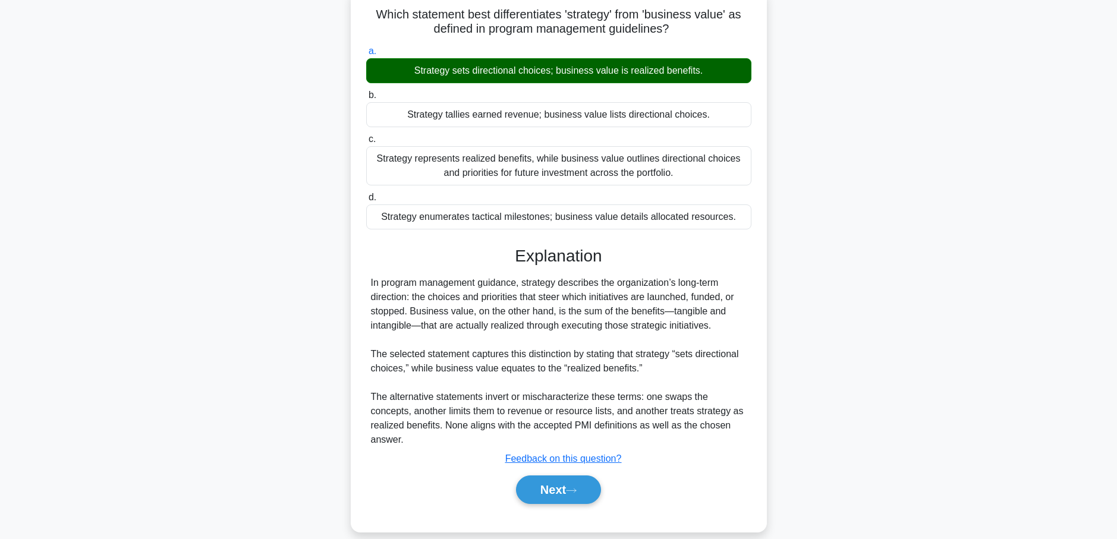
scroll to position [103, 0]
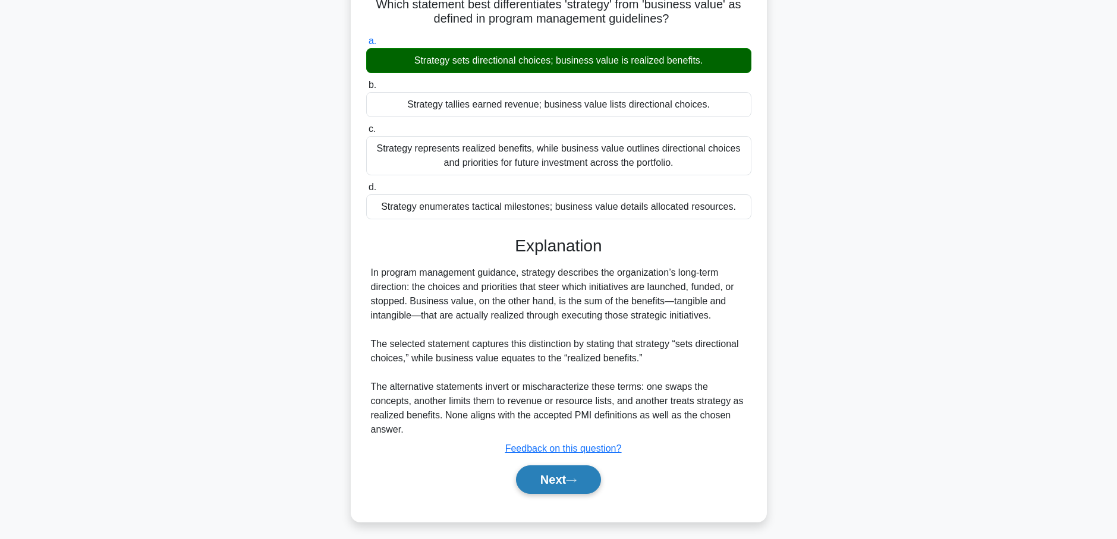
click at [588, 470] on button "Next" at bounding box center [558, 479] width 85 height 29
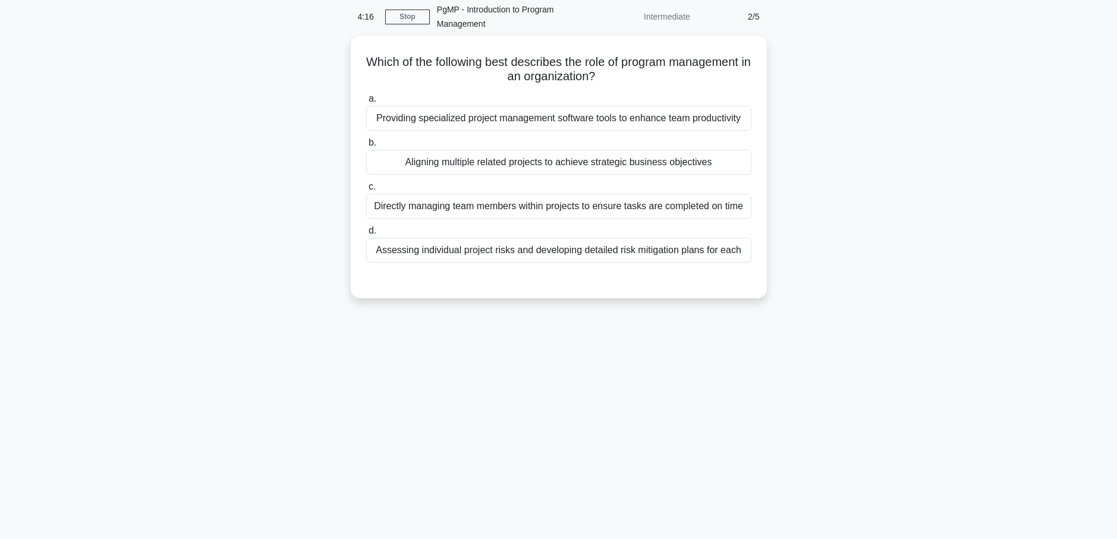
scroll to position [0, 0]
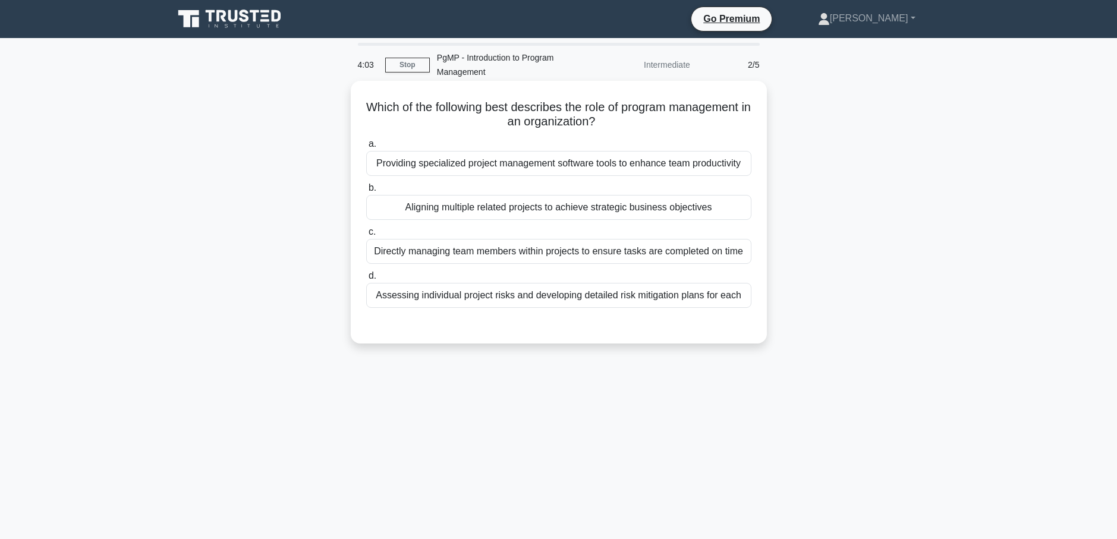
click at [526, 211] on div "Aligning multiple related projects to achieve strategic business objectives" at bounding box center [558, 207] width 385 height 25
click at [366, 192] on input "b. Aligning multiple related projects to achieve strategic business objectives" at bounding box center [366, 188] width 0 height 8
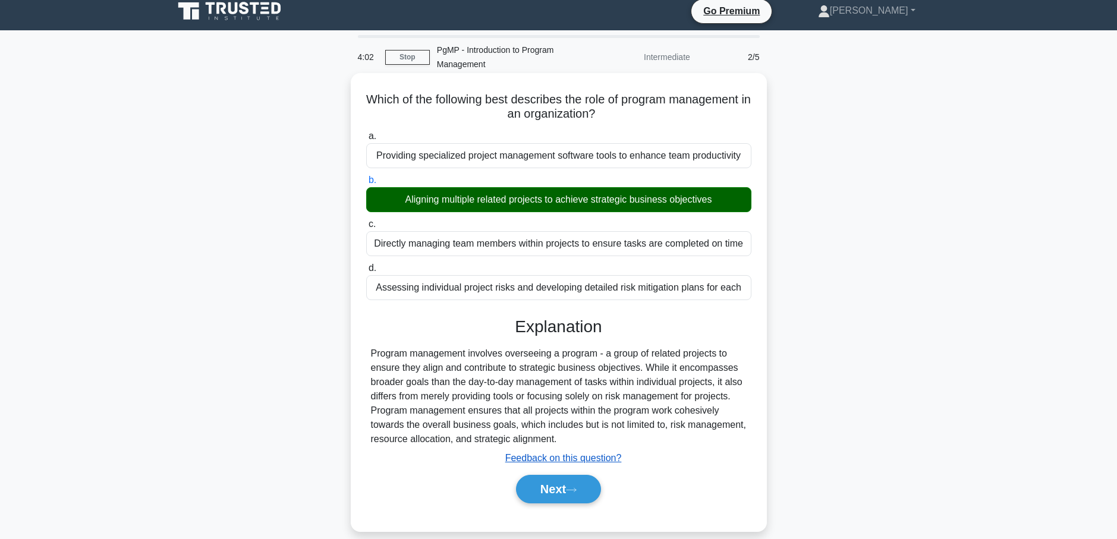
scroll to position [103, 0]
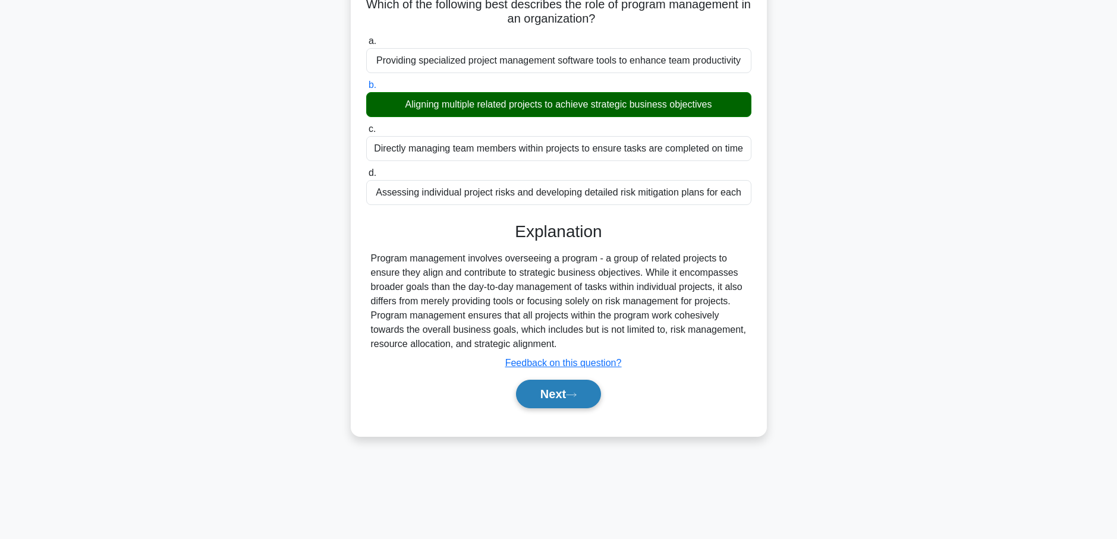
click at [578, 392] on button "Next" at bounding box center [558, 394] width 85 height 29
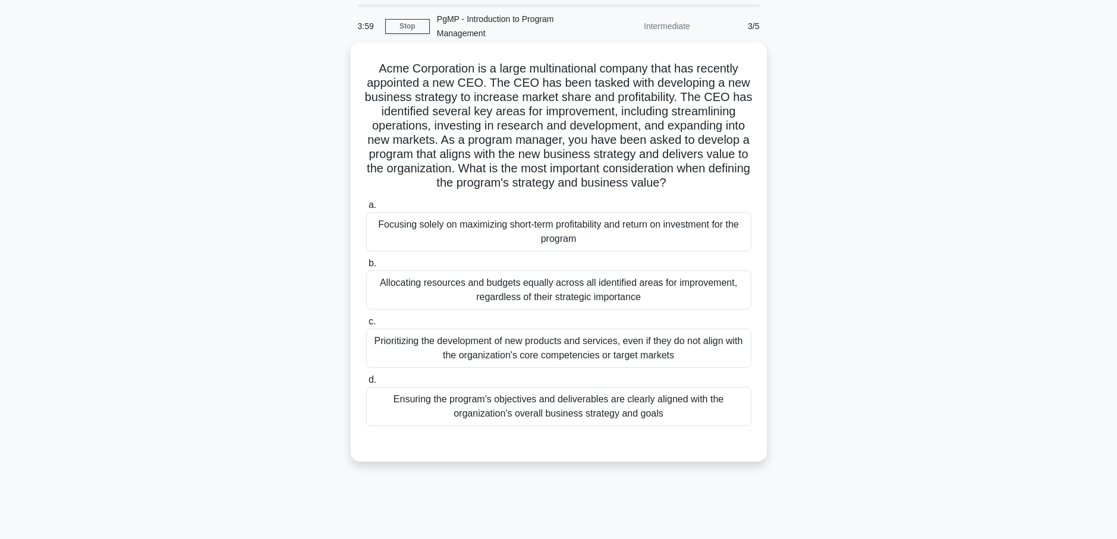
scroll to position [59, 0]
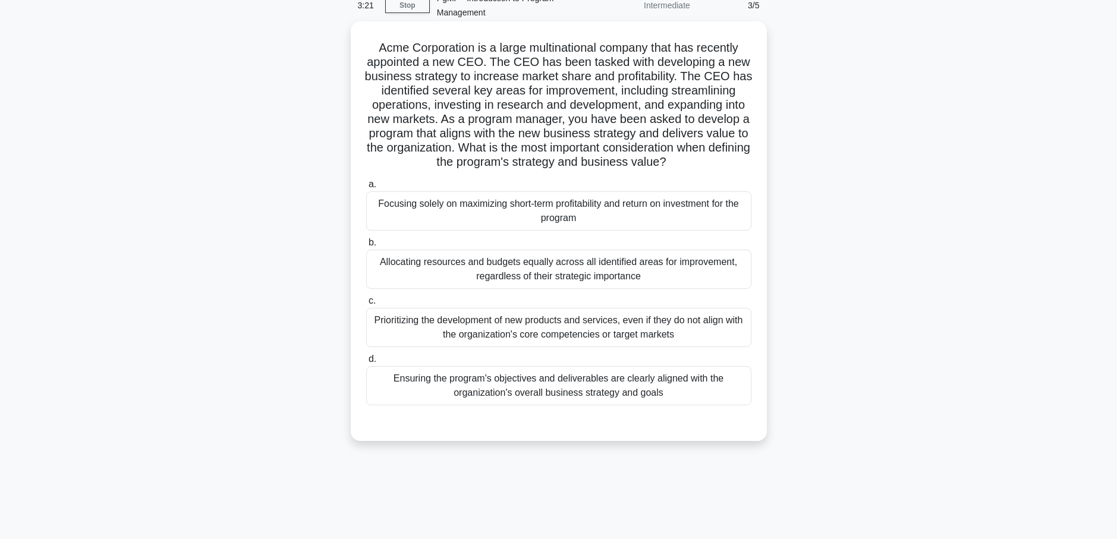
click at [635, 405] on div "Ensuring the program's objectives and deliverables are clearly aligned with the…" at bounding box center [558, 385] width 385 height 39
click at [366, 363] on input "d. Ensuring the program's objectives and deliverables are clearly aligned with …" at bounding box center [366, 359] width 0 height 8
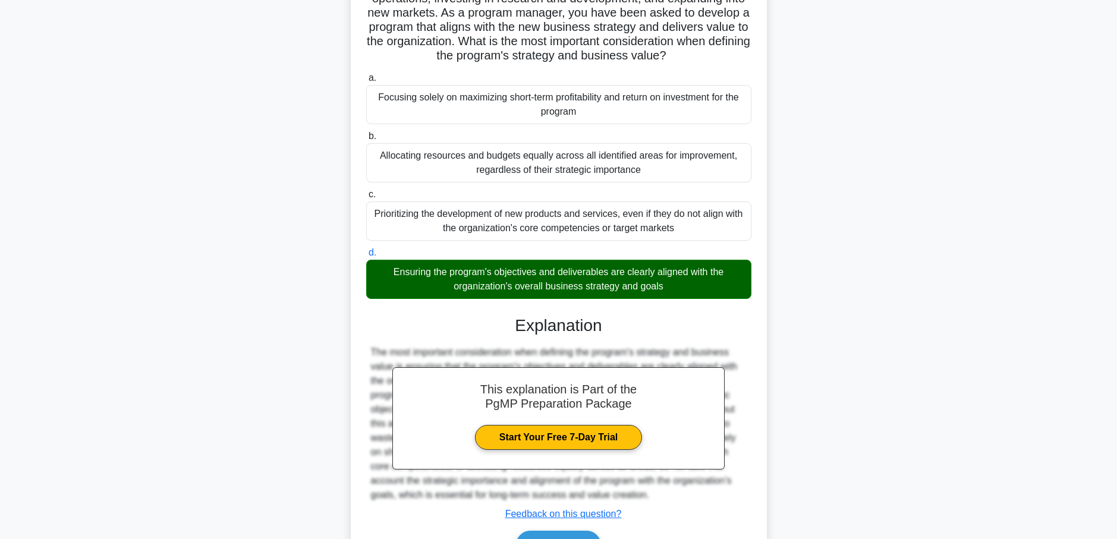
scroll to position [251, 0]
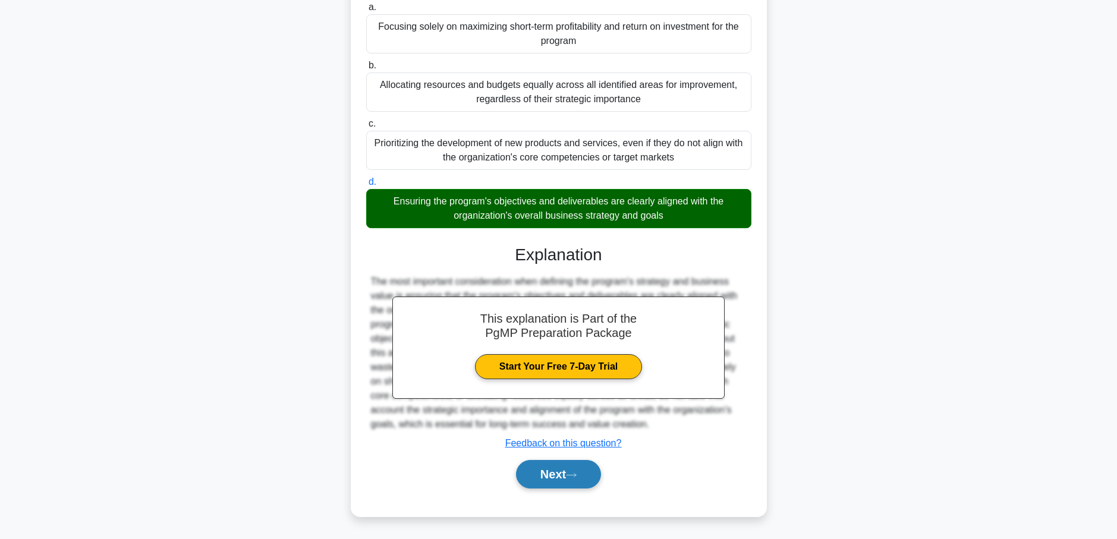
click at [572, 465] on button "Next" at bounding box center [558, 474] width 85 height 29
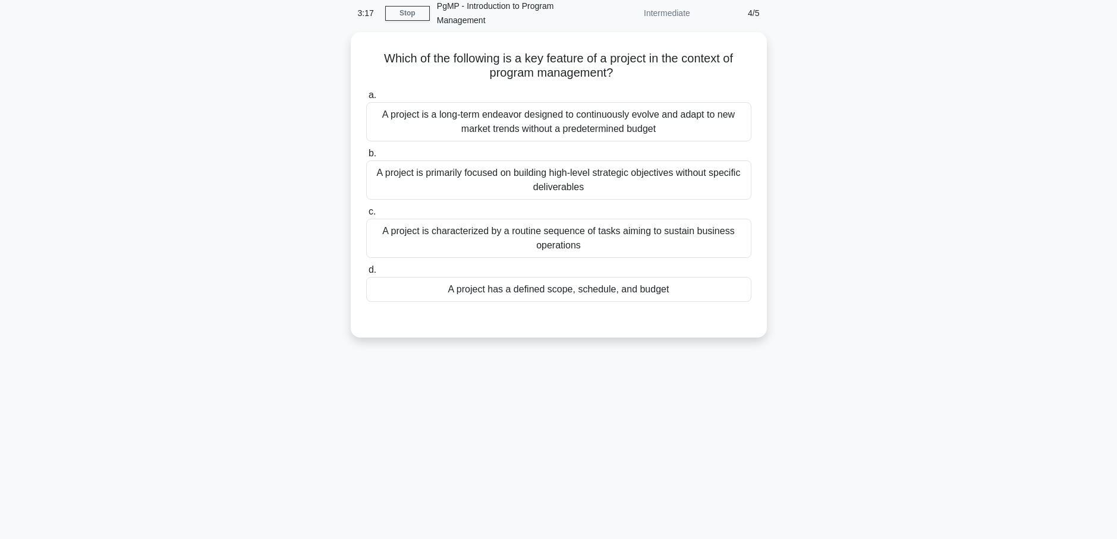
scroll to position [0, 0]
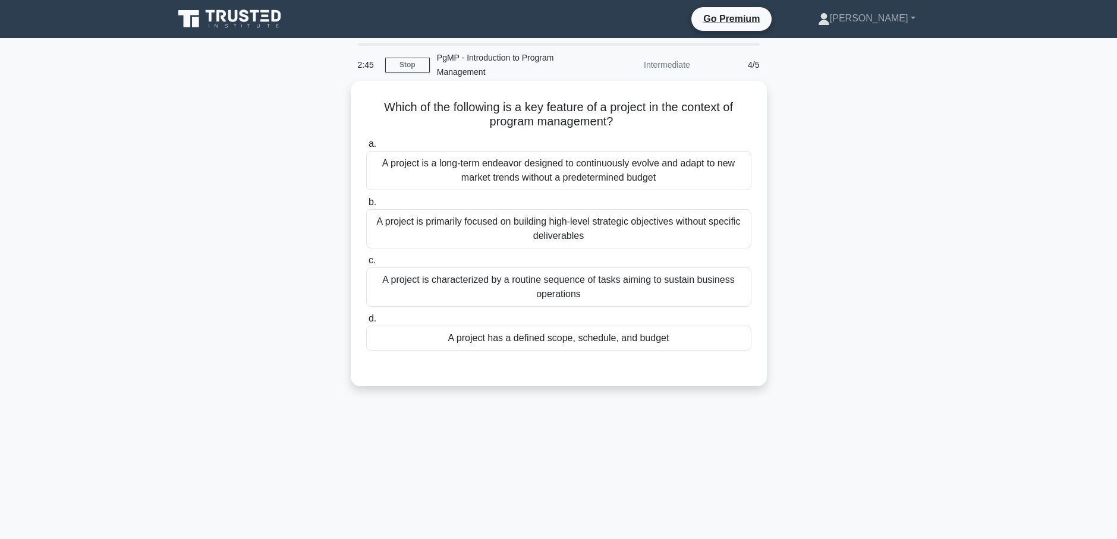
click at [554, 339] on div "A project has a defined scope, schedule, and budget" at bounding box center [558, 338] width 385 height 25
click at [366, 323] on input "d. A project has a defined scope, schedule, and budget" at bounding box center [366, 319] width 0 height 8
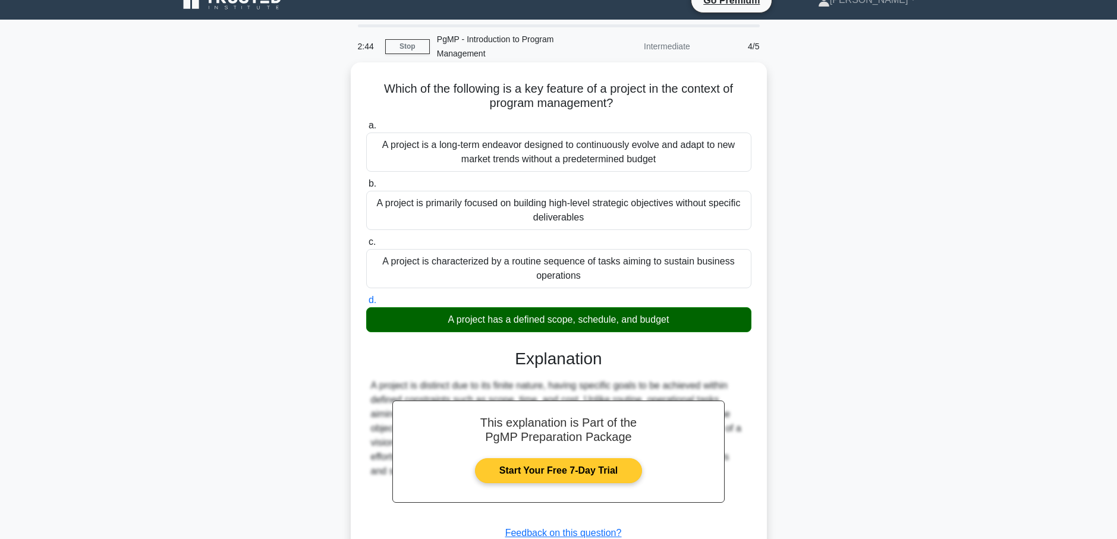
scroll to position [109, 0]
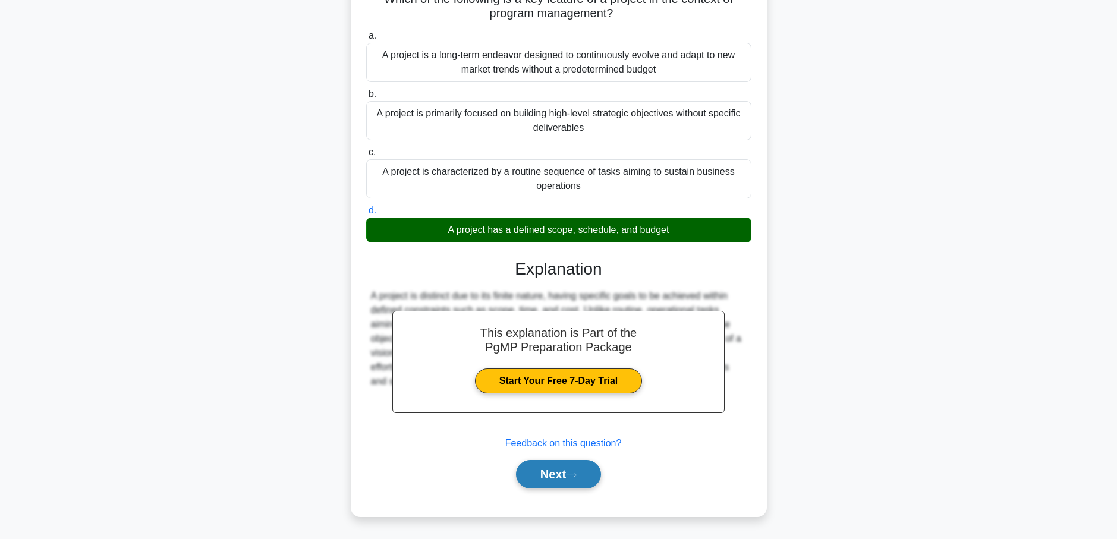
click at [567, 475] on button "Next" at bounding box center [558, 474] width 85 height 29
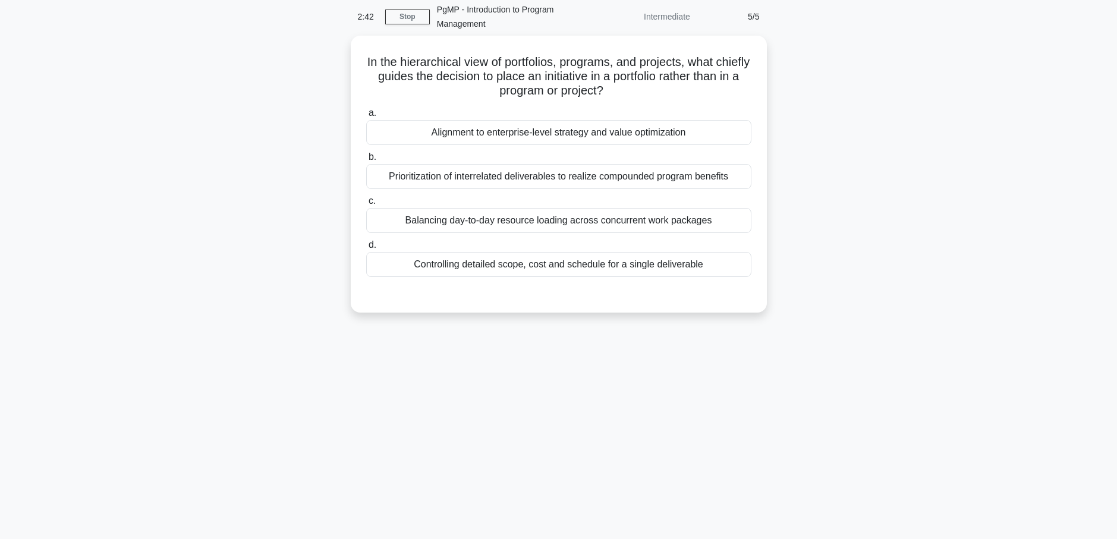
scroll to position [0, 0]
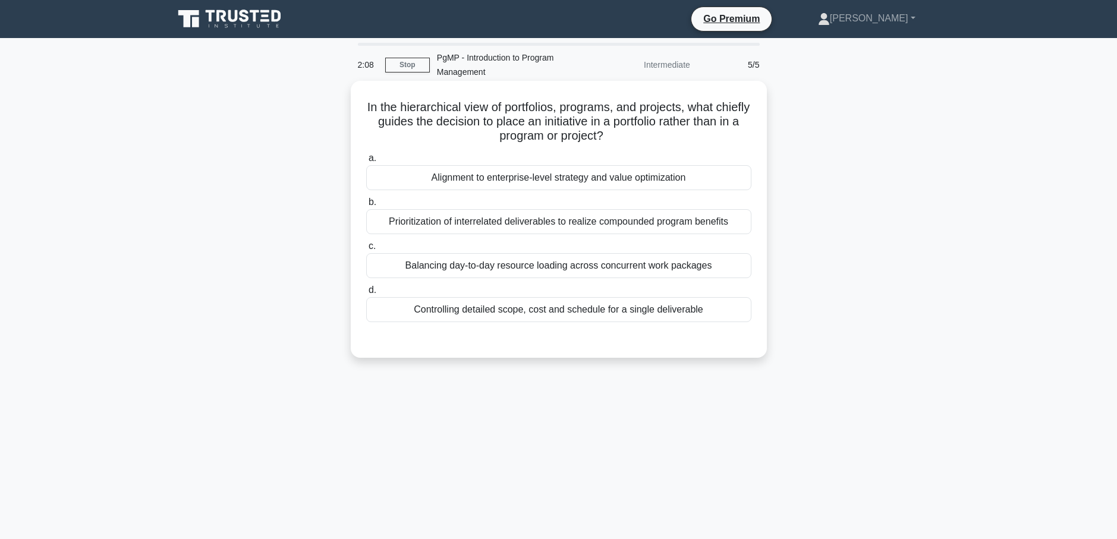
click at [526, 179] on div "Alignment to enterprise-level strategy and value optimization" at bounding box center [558, 177] width 385 height 25
click at [366, 162] on input "a. Alignment to enterprise-level strategy and value optimization" at bounding box center [366, 158] width 0 height 8
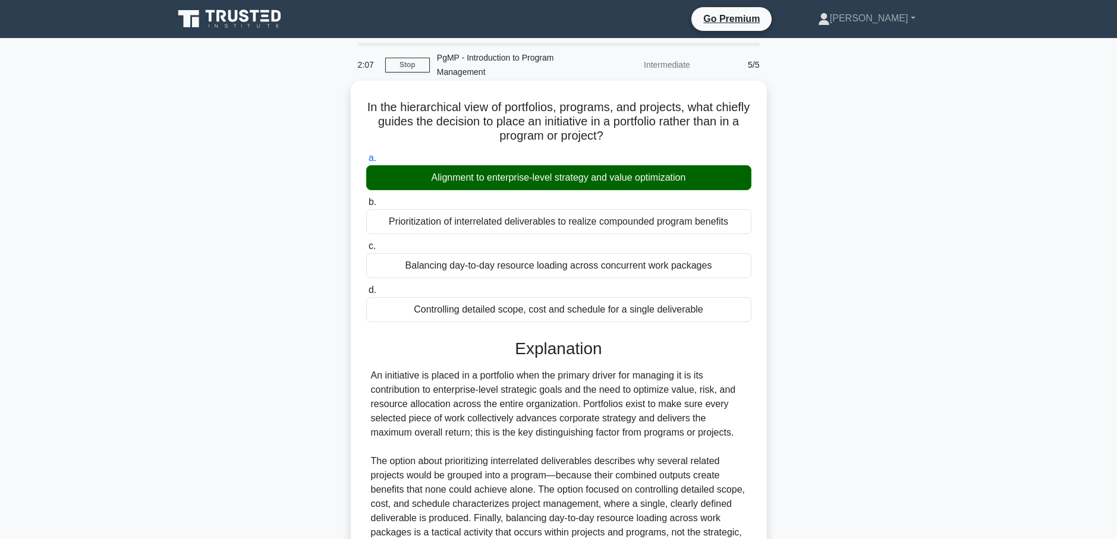
scroll to position [123, 0]
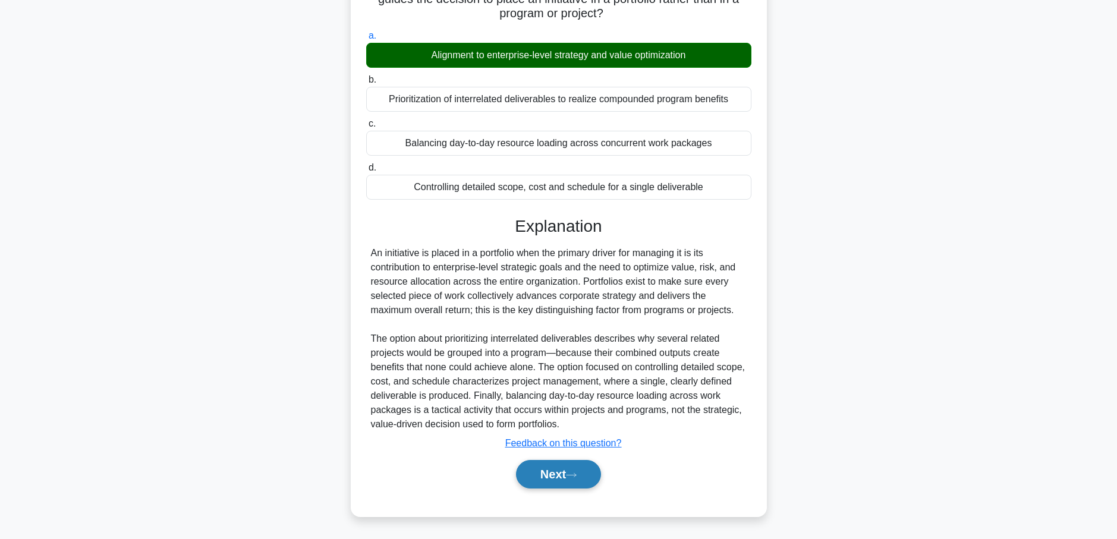
click at [553, 480] on button "Next" at bounding box center [558, 474] width 85 height 29
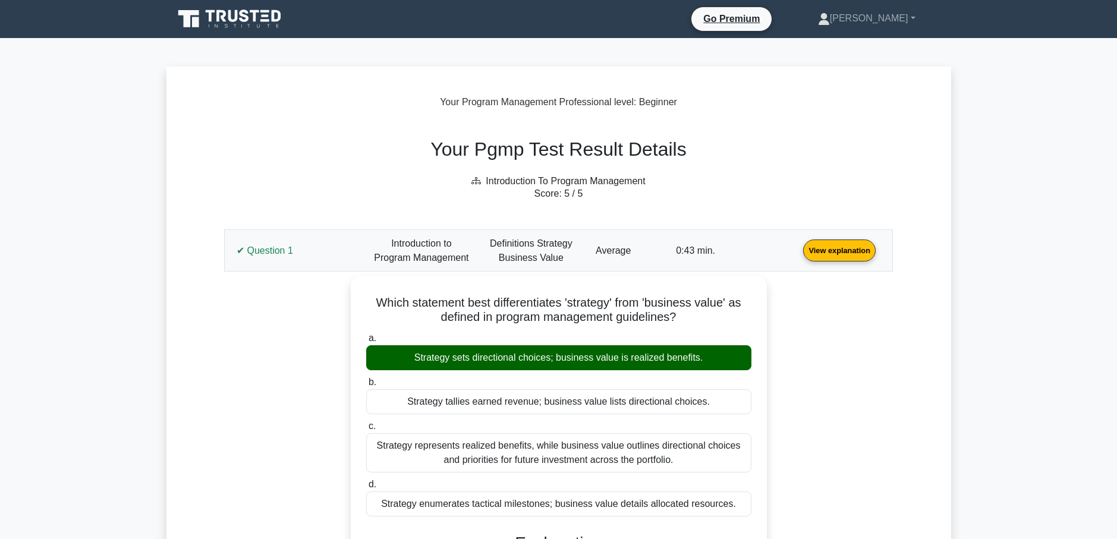
click at [824, 250] on link "View explanation" at bounding box center [839, 250] width 82 height 10
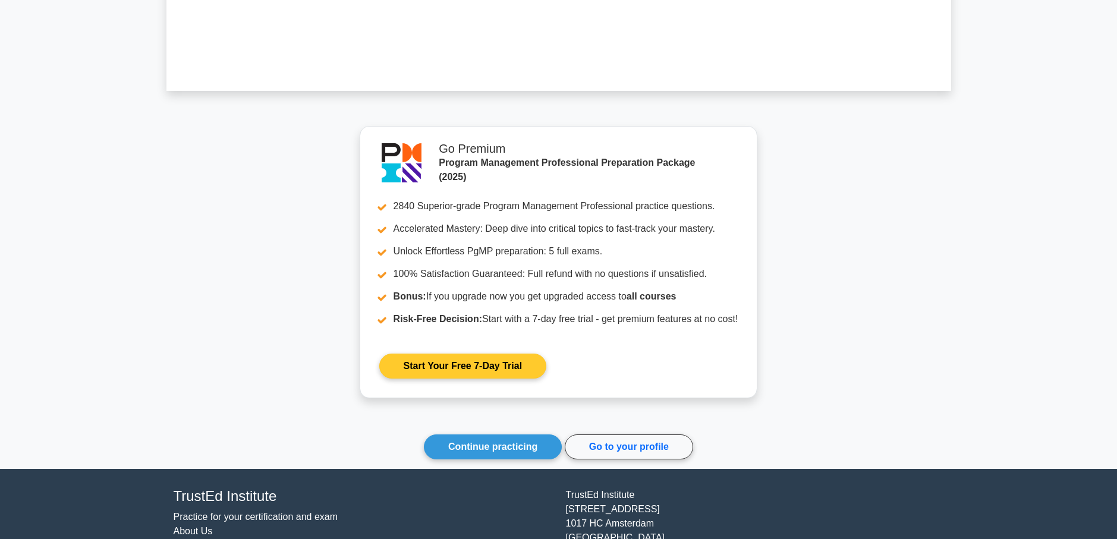
scroll to position [631, 0]
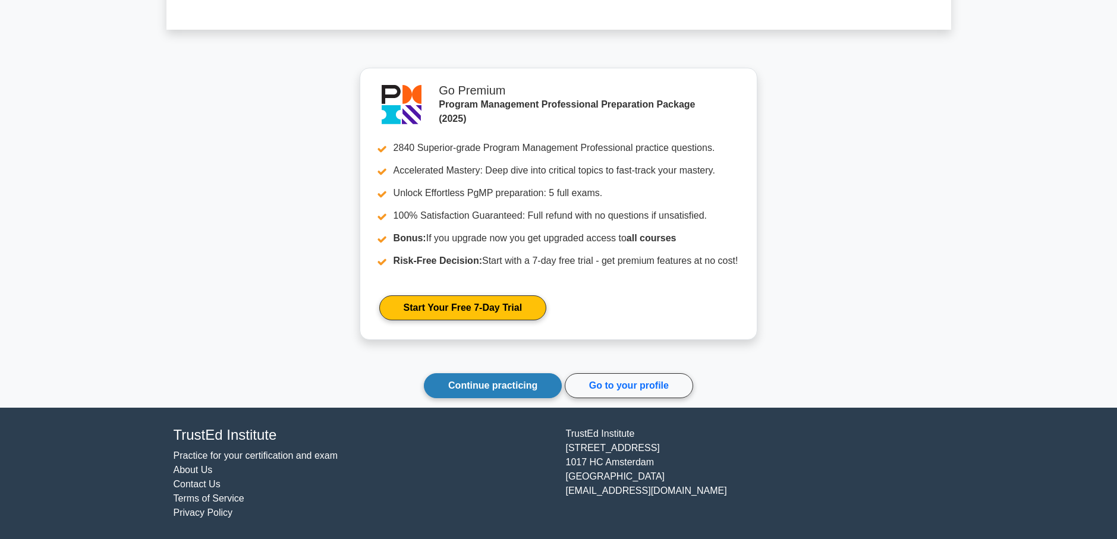
click at [502, 384] on link "Continue practicing" at bounding box center [493, 385] width 138 height 25
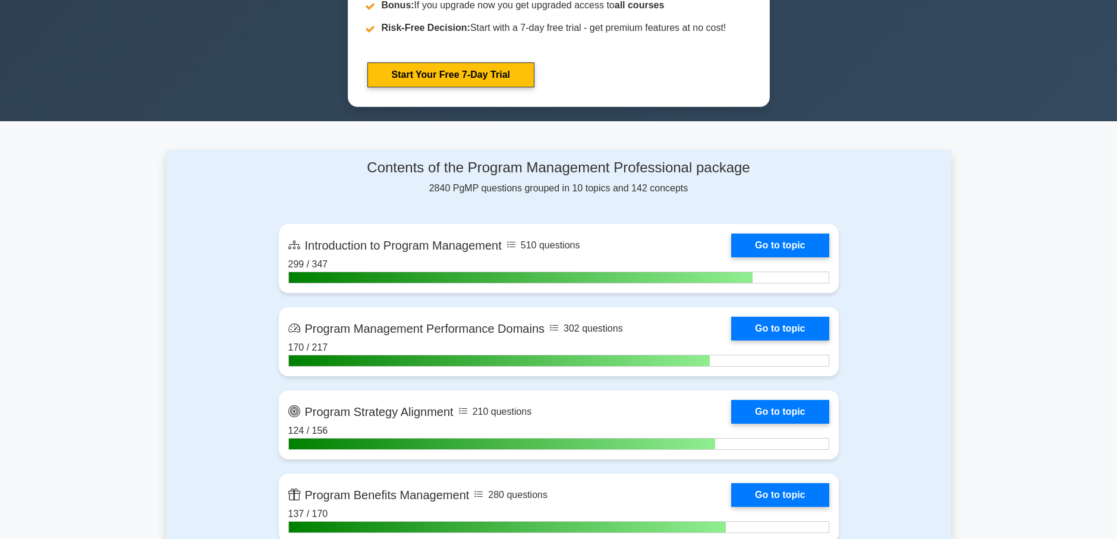
scroll to position [594, 0]
